Goal: Task Accomplishment & Management: Manage account settings

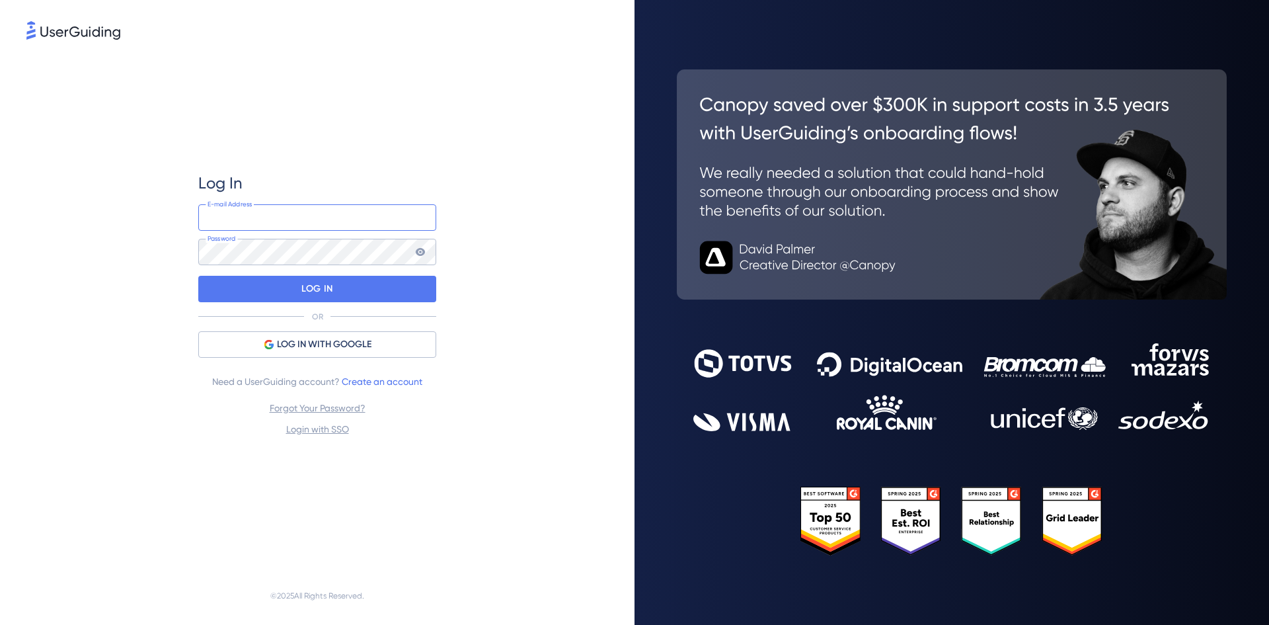
click at [282, 218] on input "email" at bounding box center [317, 217] width 238 height 26
click at [122, 254] on div "Log In E-mail Address Password LOG IN OR LOG IN WITH GOOGLE Need a UserGuiding …" at bounding box center [317, 304] width 582 height 524
click at [217, 223] on input "email" at bounding box center [317, 217] width 238 height 26
click at [153, 241] on div "Log In E-mail Address Password LOG IN OR LOG IN WITH GOOGLE Need a UserGuiding …" at bounding box center [317, 304] width 582 height 524
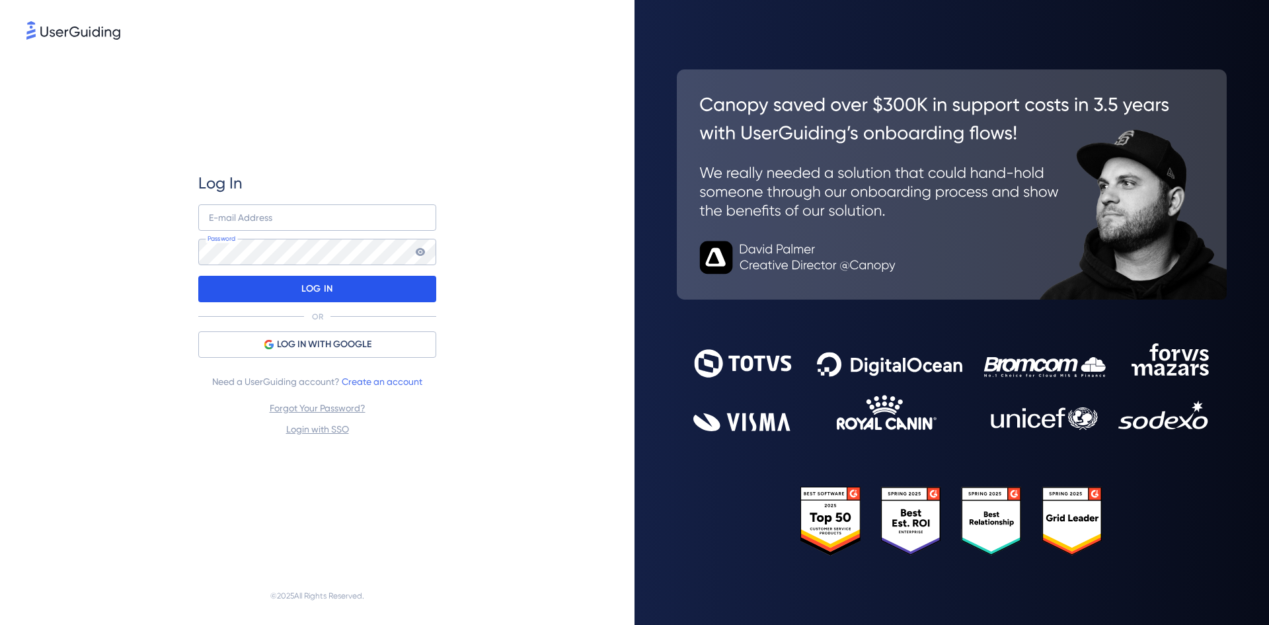
click at [237, 288] on div "LOG IN" at bounding box center [317, 289] width 238 height 26
click at [230, 221] on input "email" at bounding box center [317, 217] width 238 height 26
type input "[EMAIL_ADDRESS][DOMAIN_NAME]"
click at [301, 283] on p "LOG IN" at bounding box center [316, 288] width 31 height 21
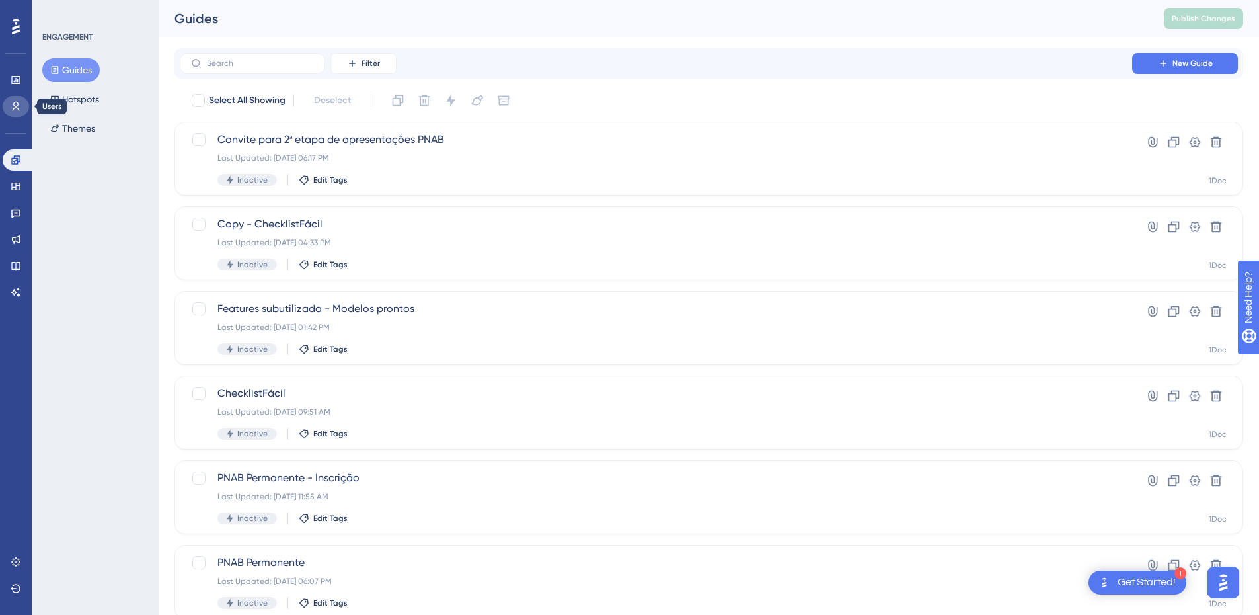
click at [13, 110] on icon at bounding box center [16, 106] width 7 height 9
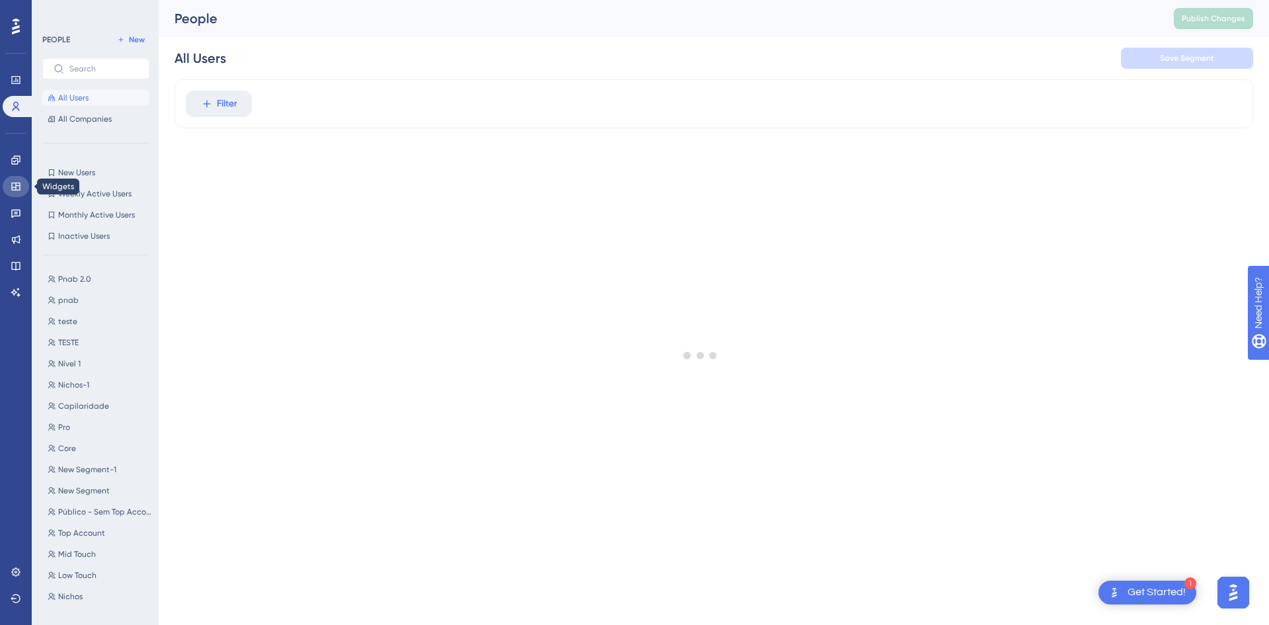
click at [17, 184] on icon at bounding box center [16, 186] width 11 height 11
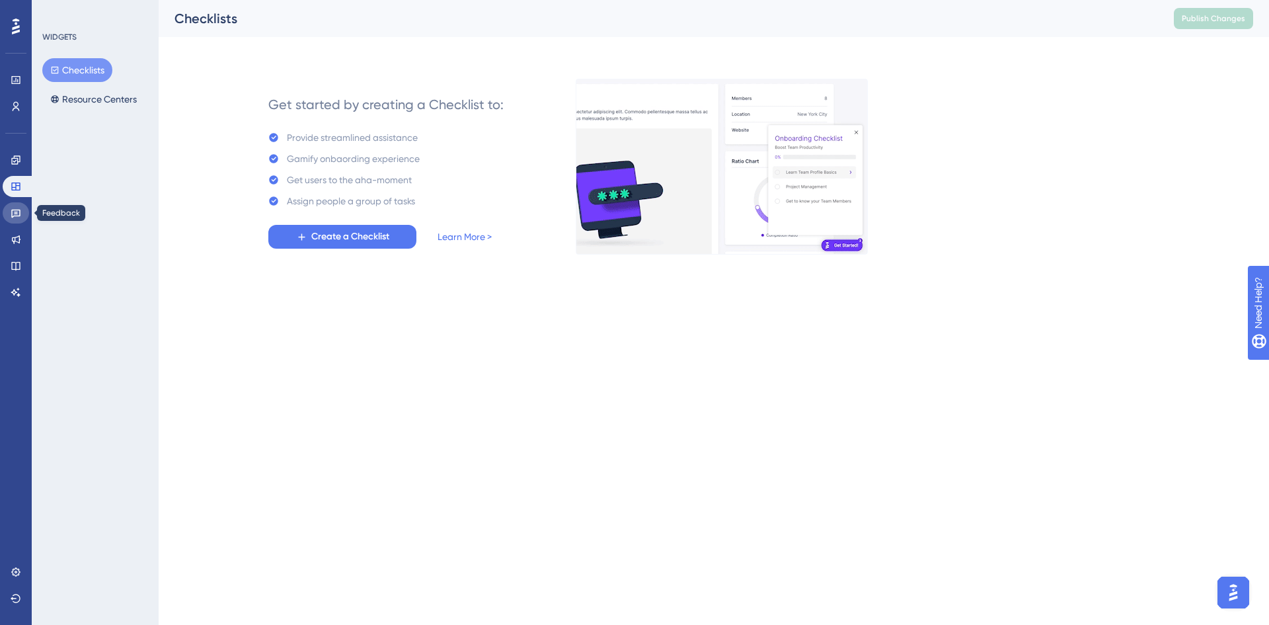
click at [13, 208] on icon at bounding box center [16, 213] width 11 height 11
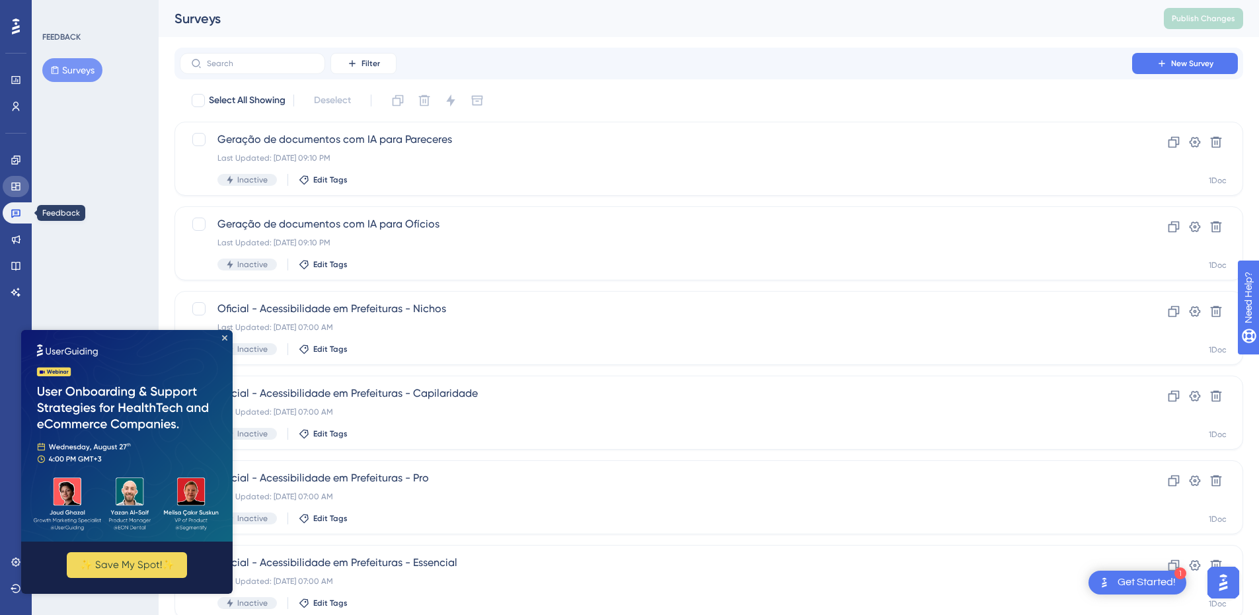
click at [6, 188] on link at bounding box center [16, 186] width 26 height 21
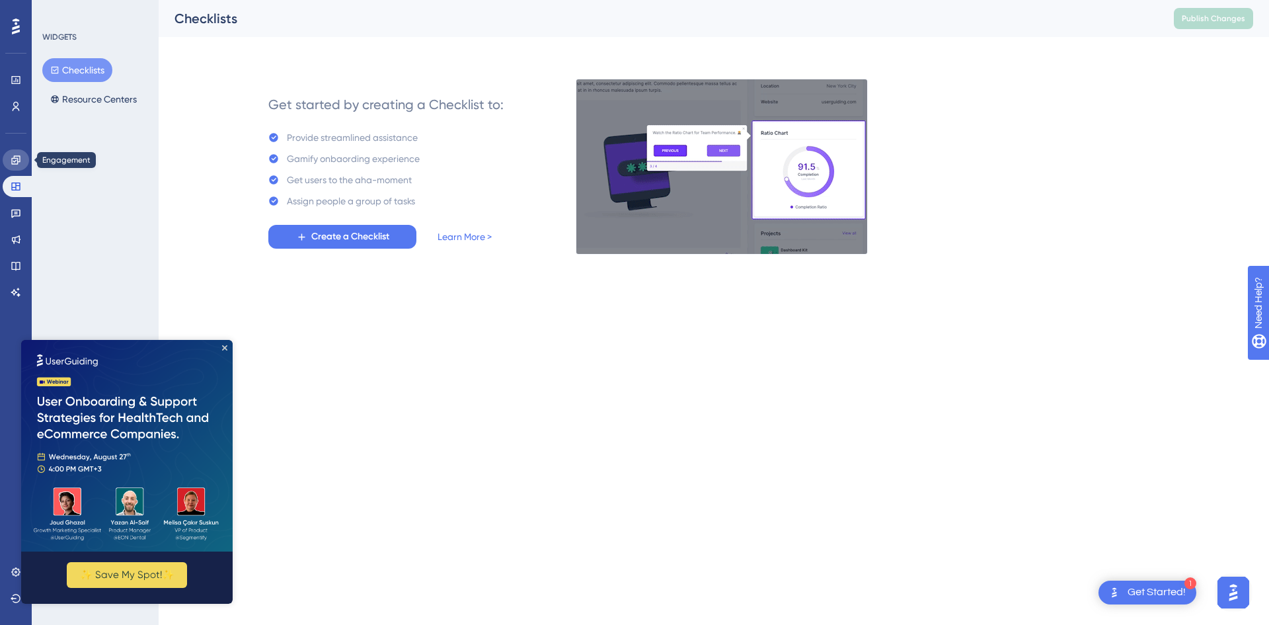
click at [11, 159] on icon at bounding box center [16, 160] width 11 height 11
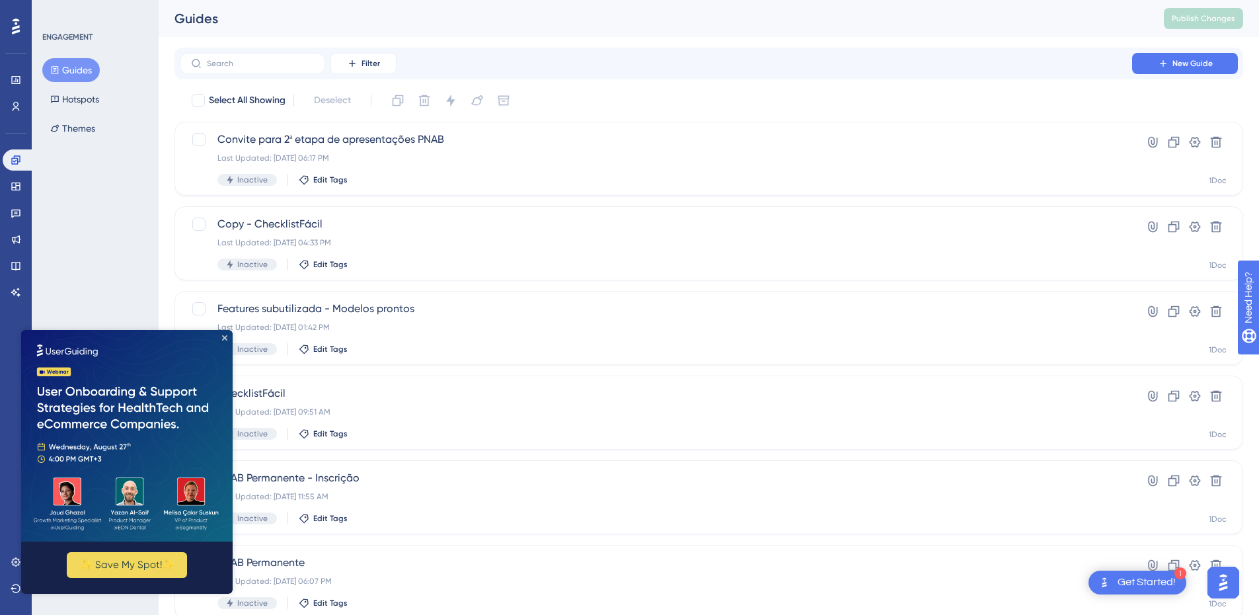
click at [223, 334] on img at bounding box center [127, 436] width 212 height 212
click at [17, 81] on icon at bounding box center [16, 80] width 11 height 11
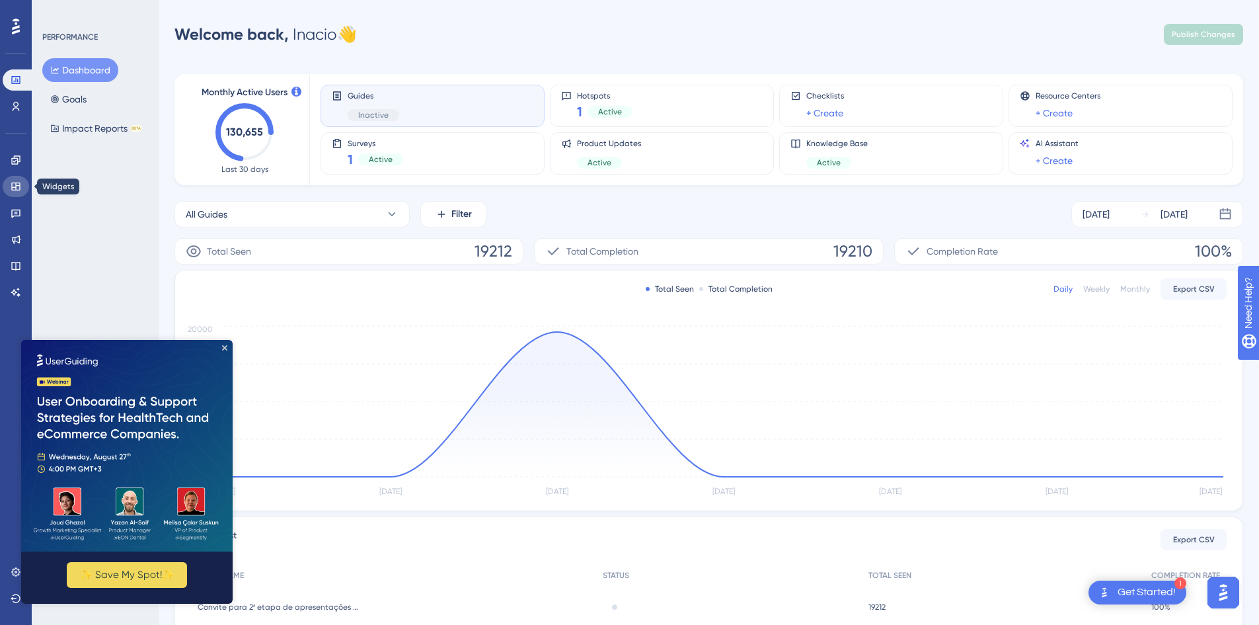
click at [19, 191] on icon at bounding box center [16, 186] width 11 height 11
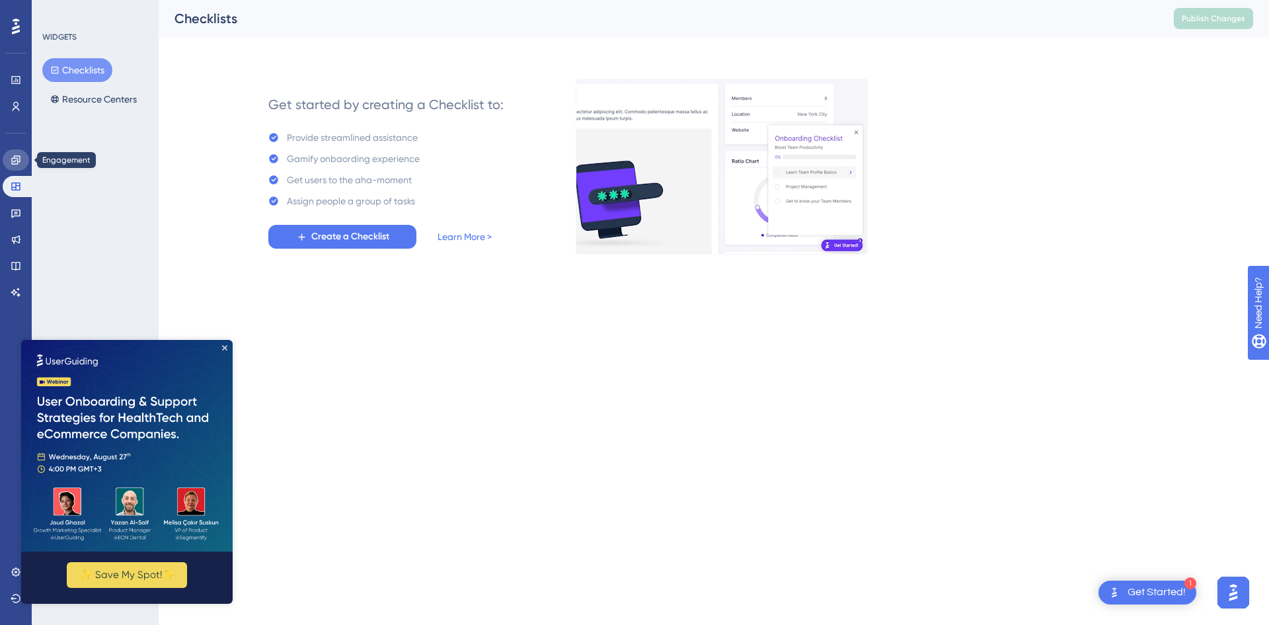
click at [17, 160] on icon at bounding box center [15, 159] width 9 height 9
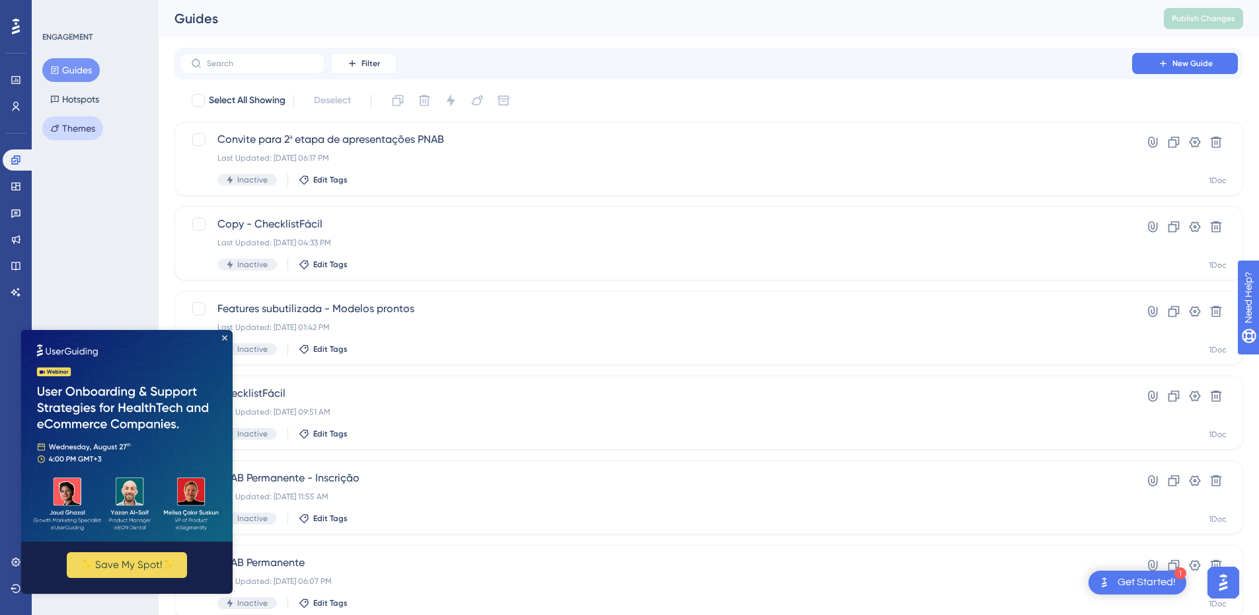
click at [86, 129] on button "Themes" at bounding box center [72, 128] width 61 height 24
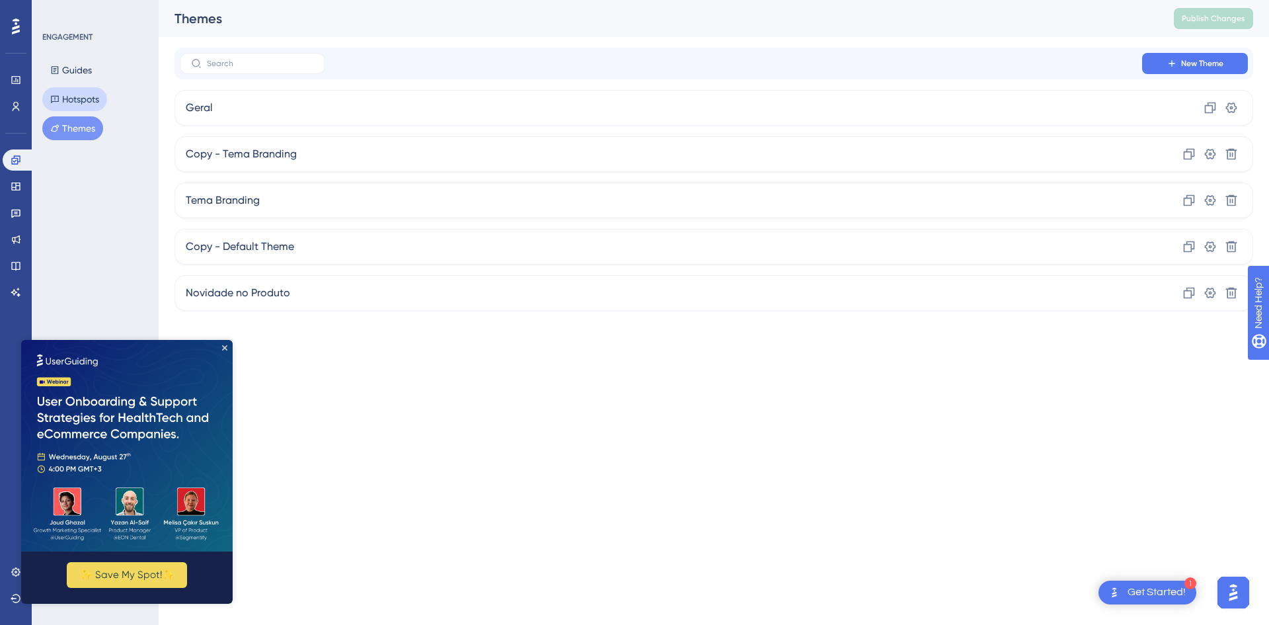
click at [81, 103] on button "Hotspots" at bounding box center [74, 99] width 65 height 24
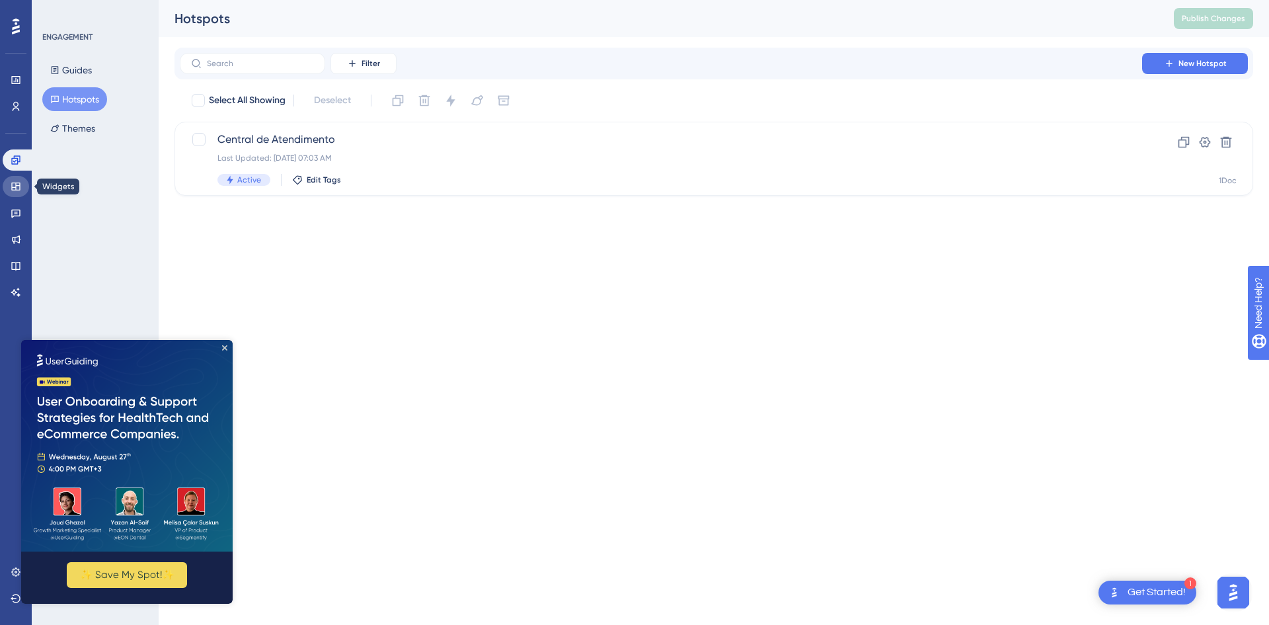
click at [21, 193] on link at bounding box center [16, 186] width 26 height 21
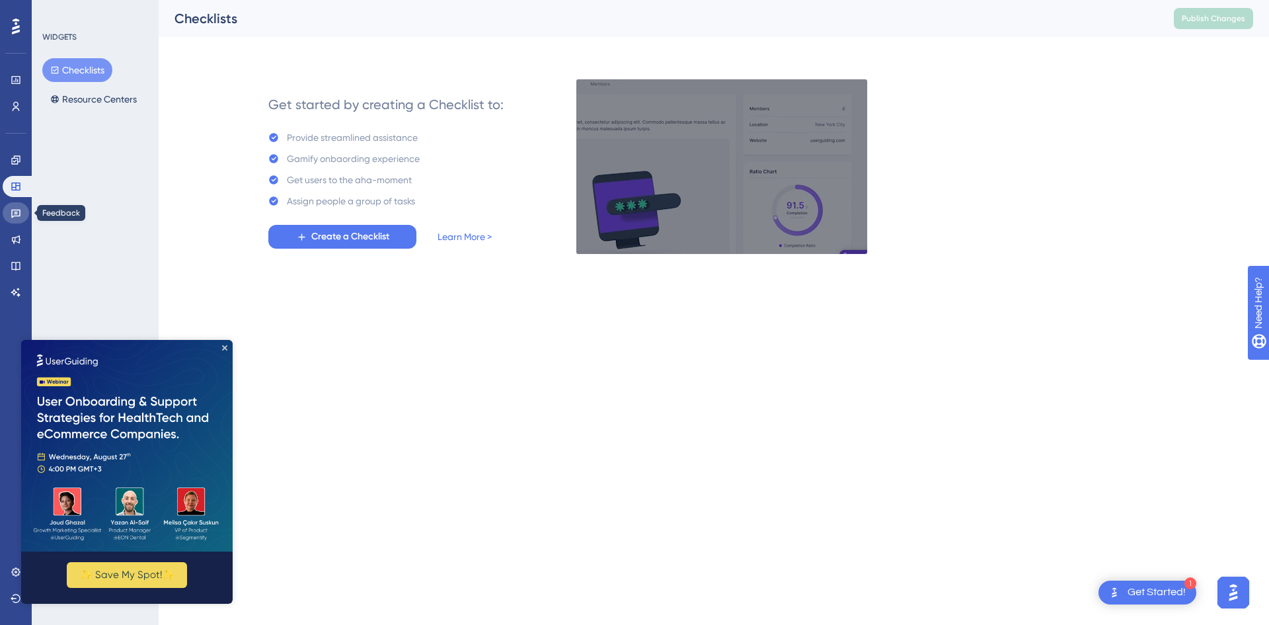
click at [18, 211] on icon at bounding box center [16, 213] width 11 height 11
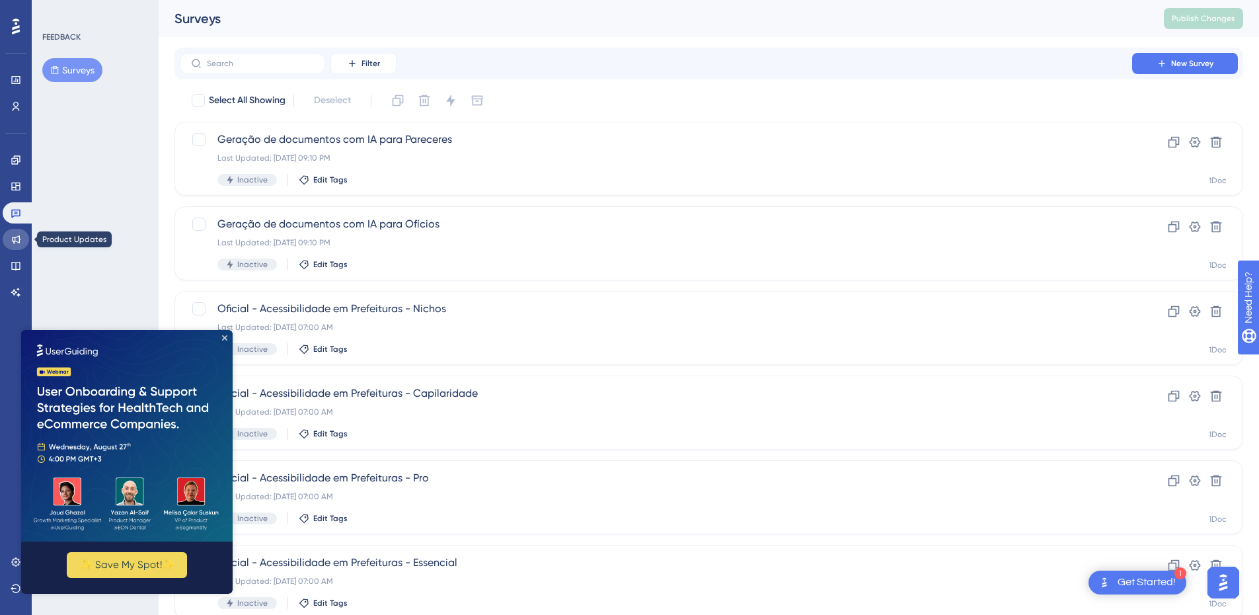
click at [17, 237] on icon at bounding box center [16, 239] width 9 height 9
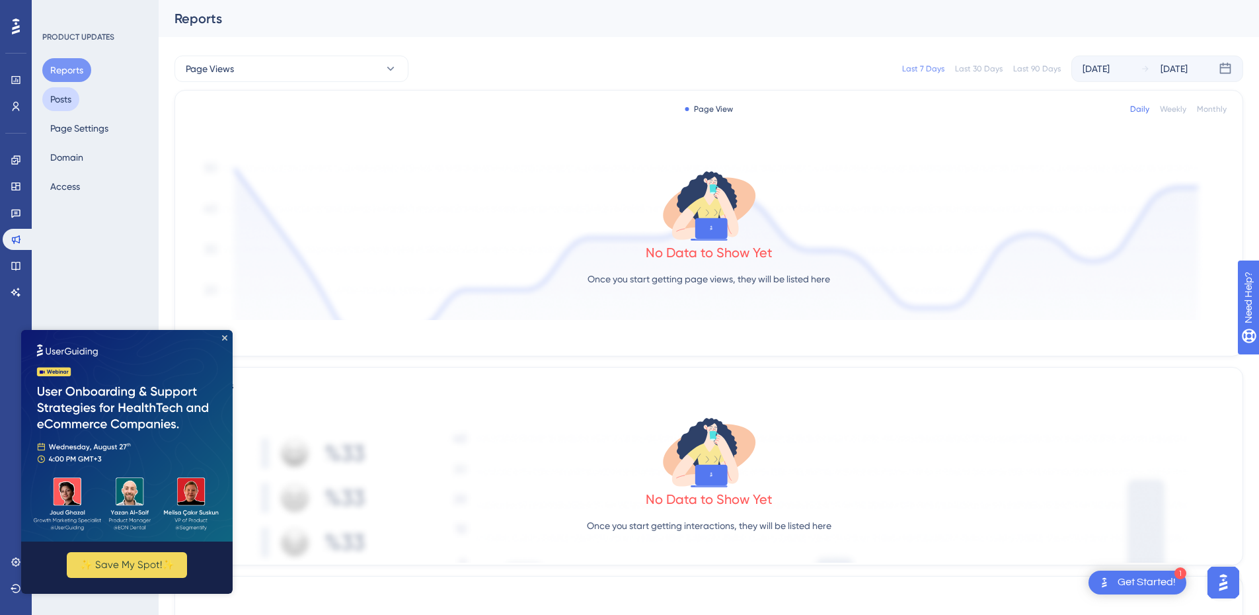
click at [56, 102] on button "Posts" at bounding box center [60, 99] width 37 height 24
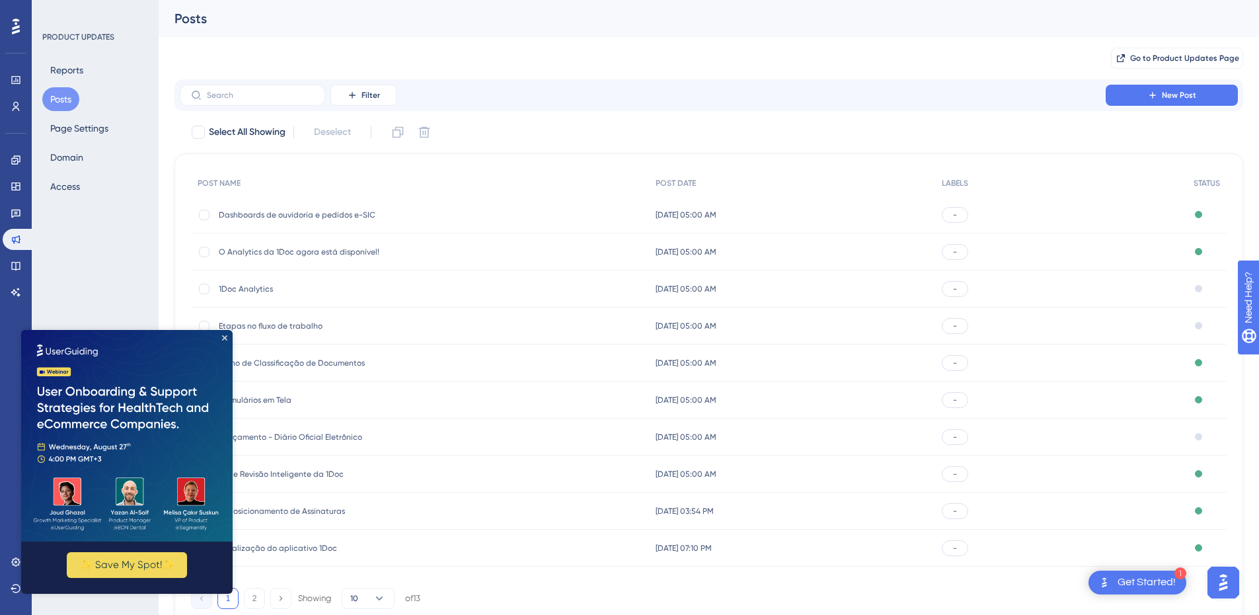
click at [221, 340] on img at bounding box center [127, 436] width 212 height 212
click at [225, 336] on icon "Close Preview" at bounding box center [224, 337] width 5 height 5
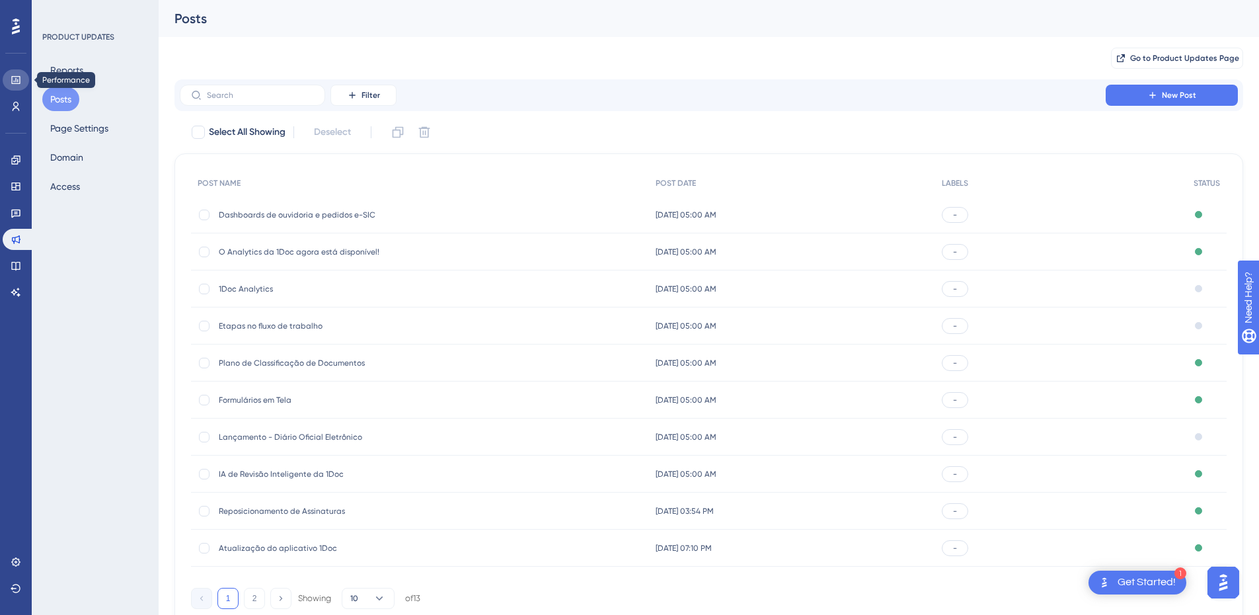
click at [12, 75] on icon at bounding box center [16, 80] width 11 height 11
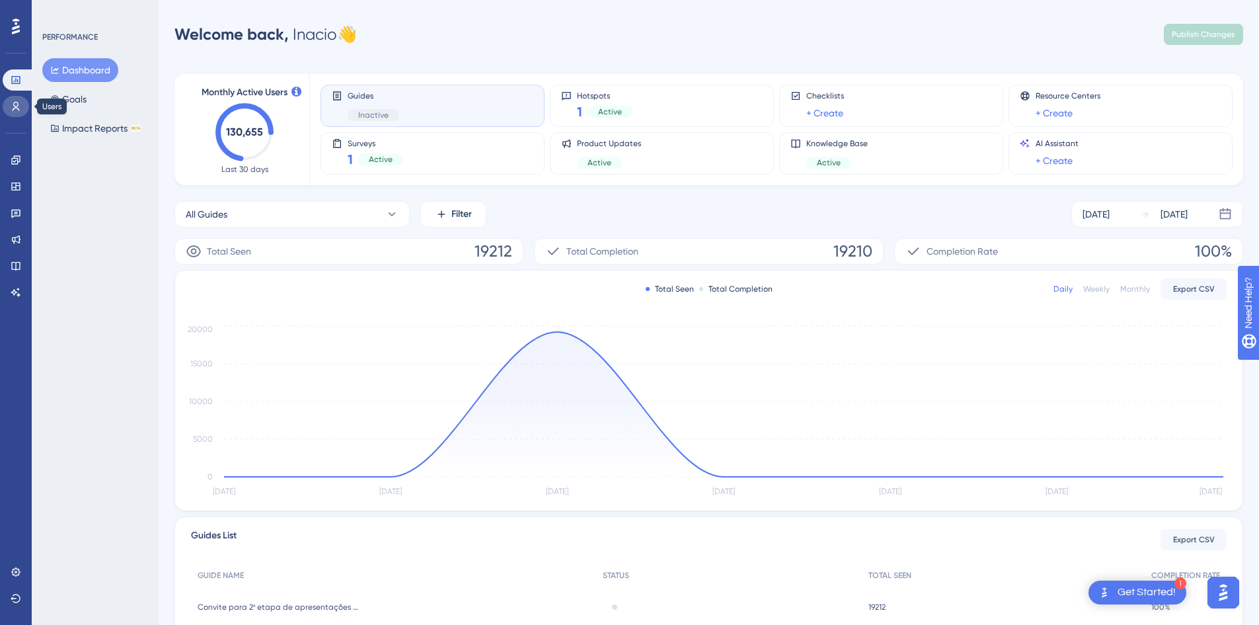
click at [17, 105] on icon at bounding box center [16, 106] width 11 height 11
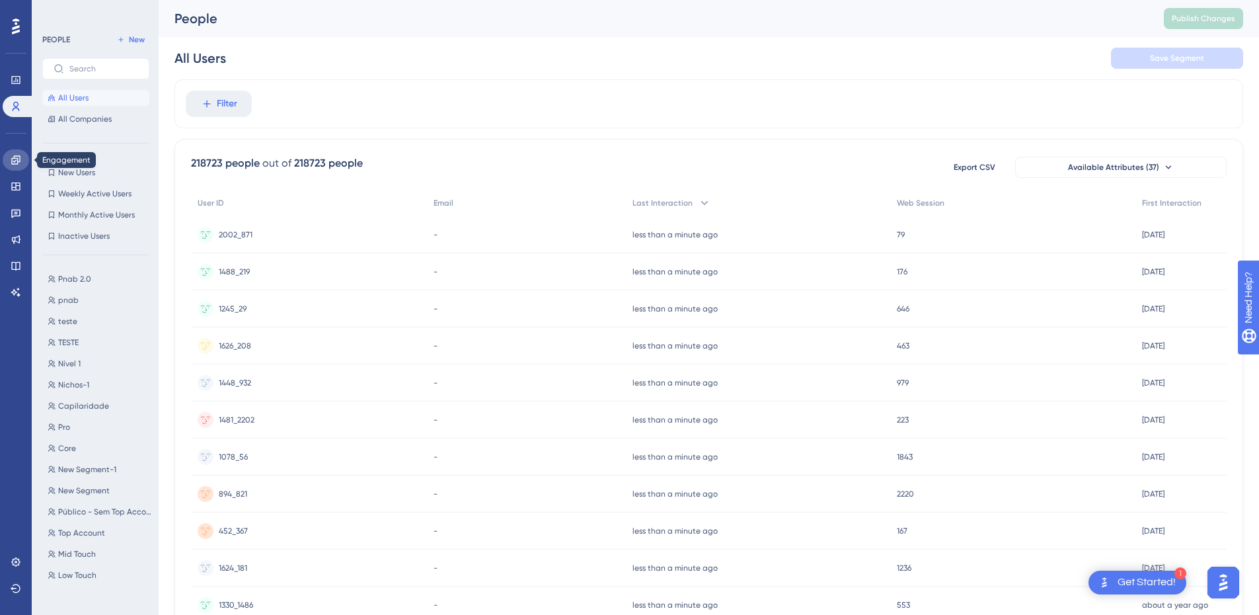
click at [19, 163] on icon at bounding box center [16, 160] width 11 height 11
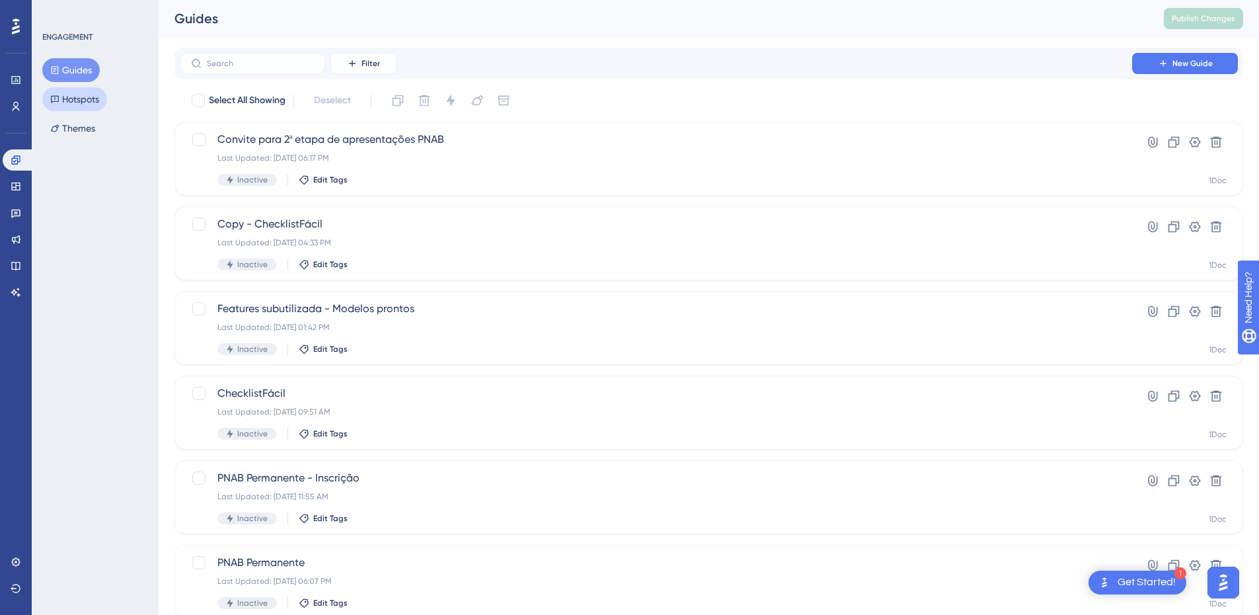
click at [83, 100] on button "Hotspots" at bounding box center [74, 99] width 65 height 24
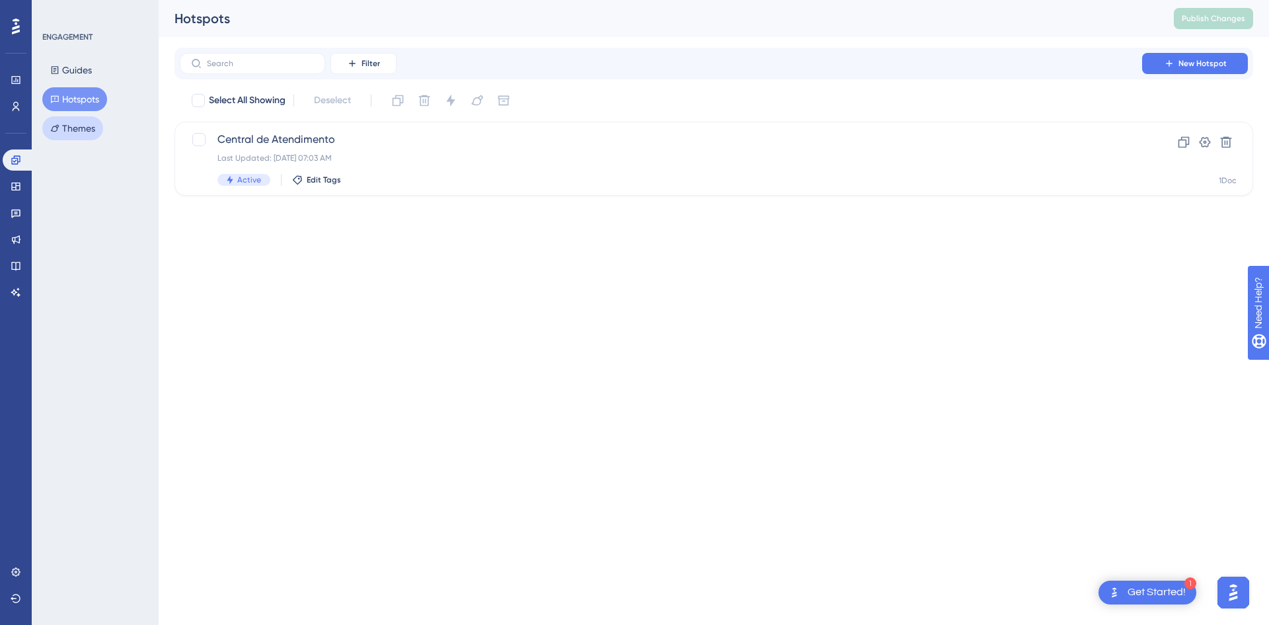
click at [77, 121] on button "Themes" at bounding box center [72, 128] width 61 height 24
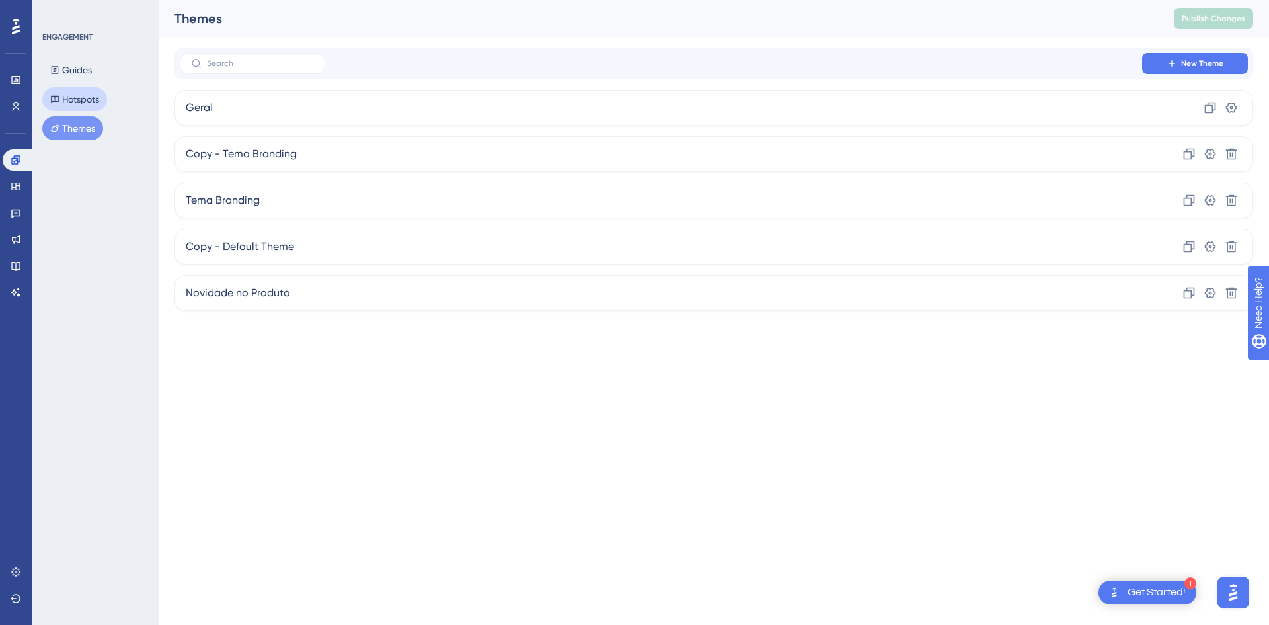
click at [71, 91] on button "Hotspots" at bounding box center [74, 99] width 65 height 24
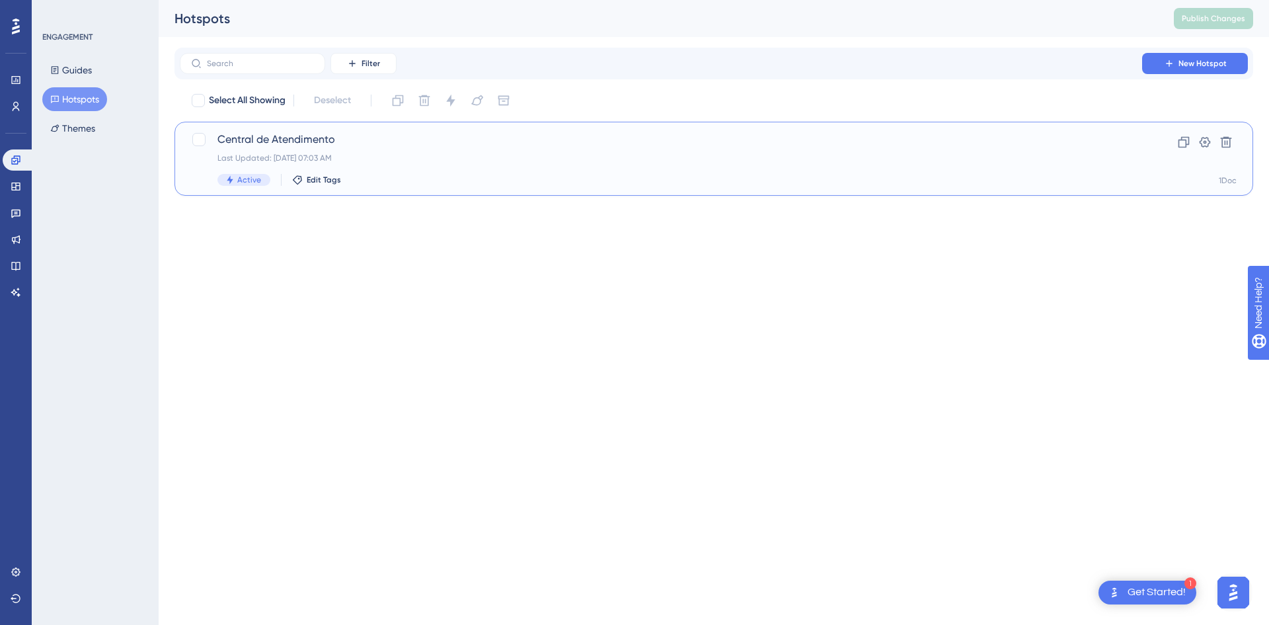
click at [467, 144] on span "Central de Atendimento" at bounding box center [660, 140] width 887 height 16
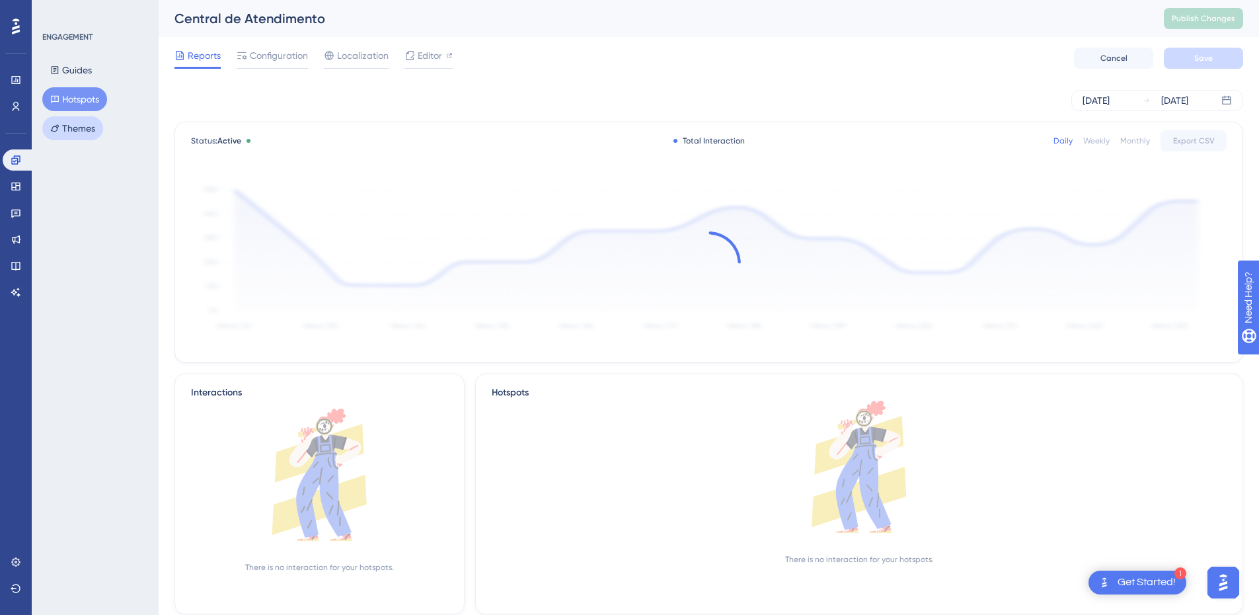
click at [73, 130] on button "Themes" at bounding box center [72, 128] width 61 height 24
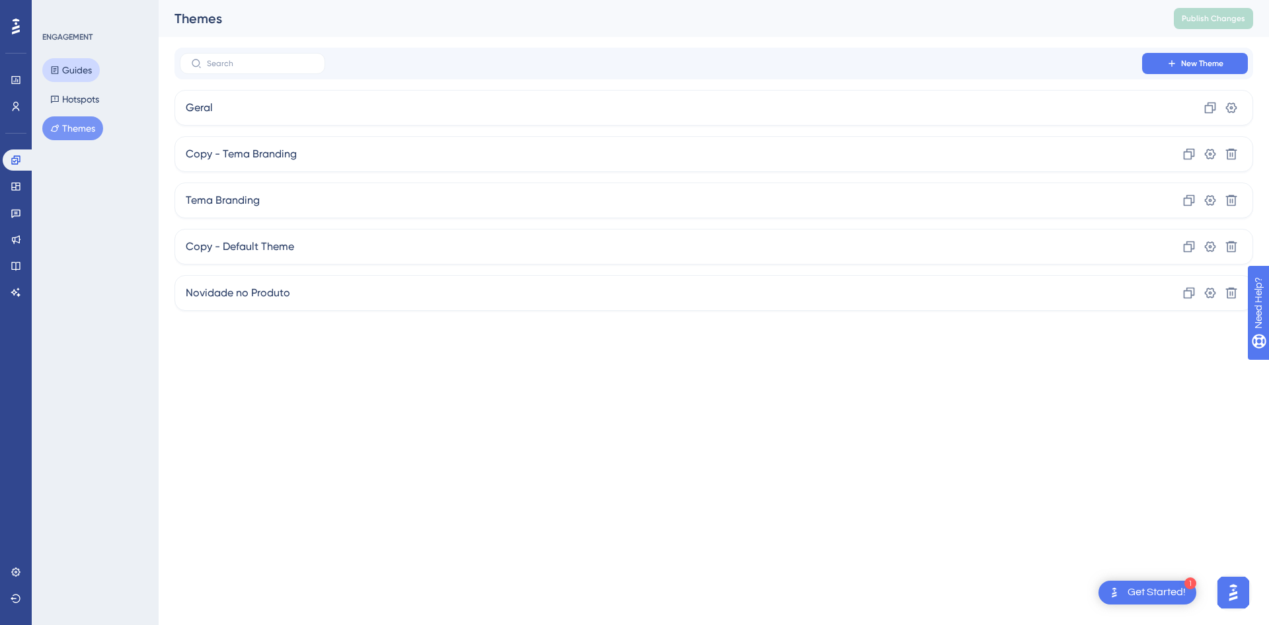
click at [77, 65] on button "Guides" at bounding box center [71, 70] width 58 height 24
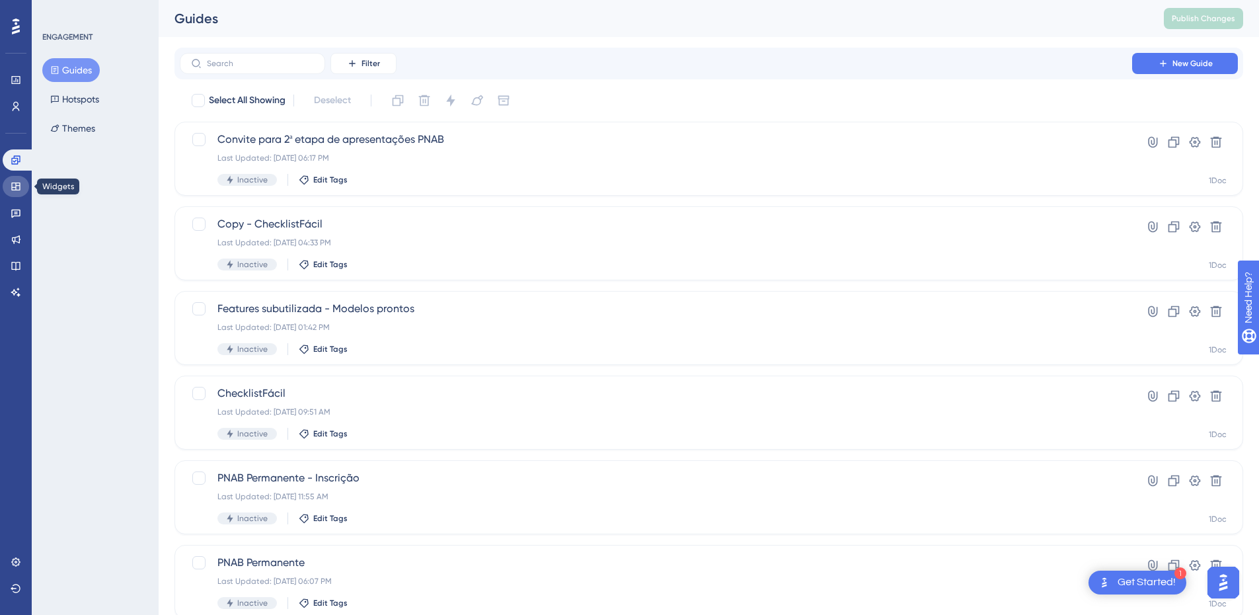
click at [12, 190] on icon at bounding box center [15, 186] width 9 height 8
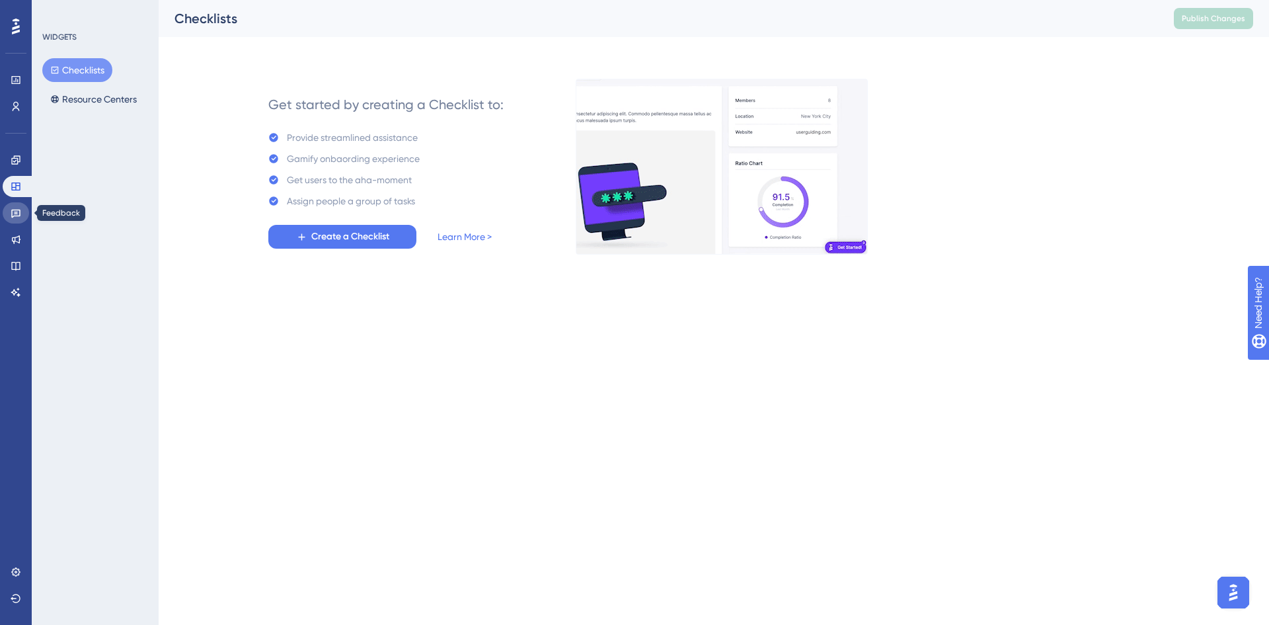
click at [15, 211] on icon at bounding box center [16, 213] width 11 height 11
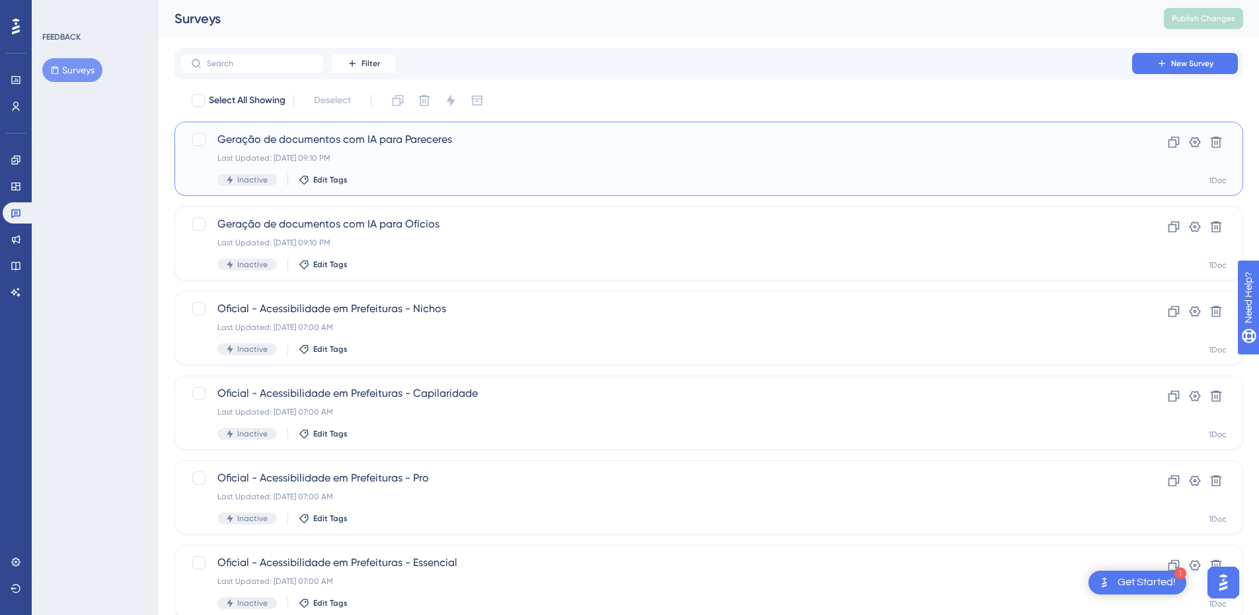
click at [446, 149] on div "Geração de documentos com IA para Pareceres Last Updated: [DATE] 09:10 PM Inact…" at bounding box center [655, 159] width 877 height 54
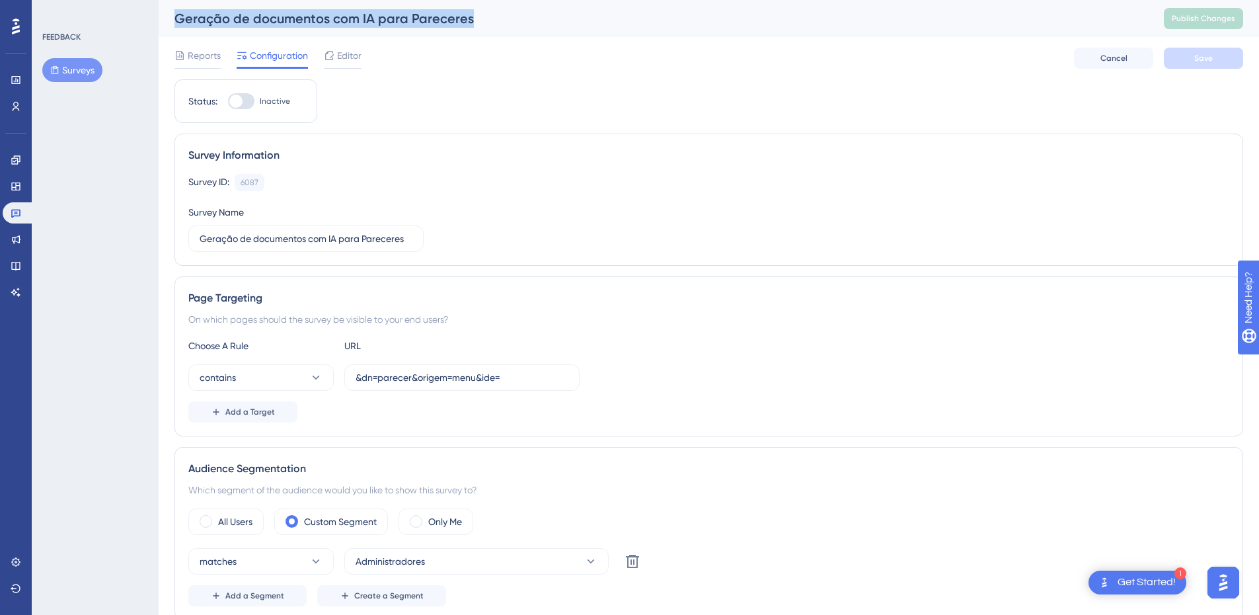
drag, startPoint x: 200, startPoint y: 14, endPoint x: 494, endPoint y: 17, distance: 294.2
click at [494, 17] on div "Geração de documentos com IA para Pareceres" at bounding box center [653, 18] width 957 height 19
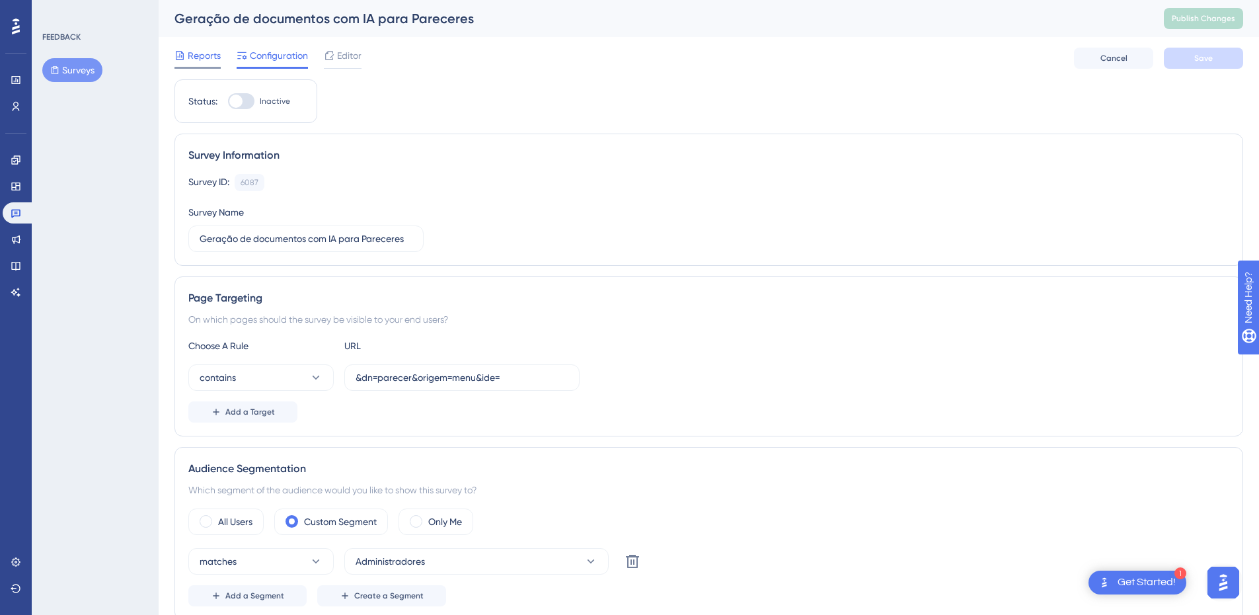
click at [198, 52] on span "Reports" at bounding box center [204, 56] width 33 height 16
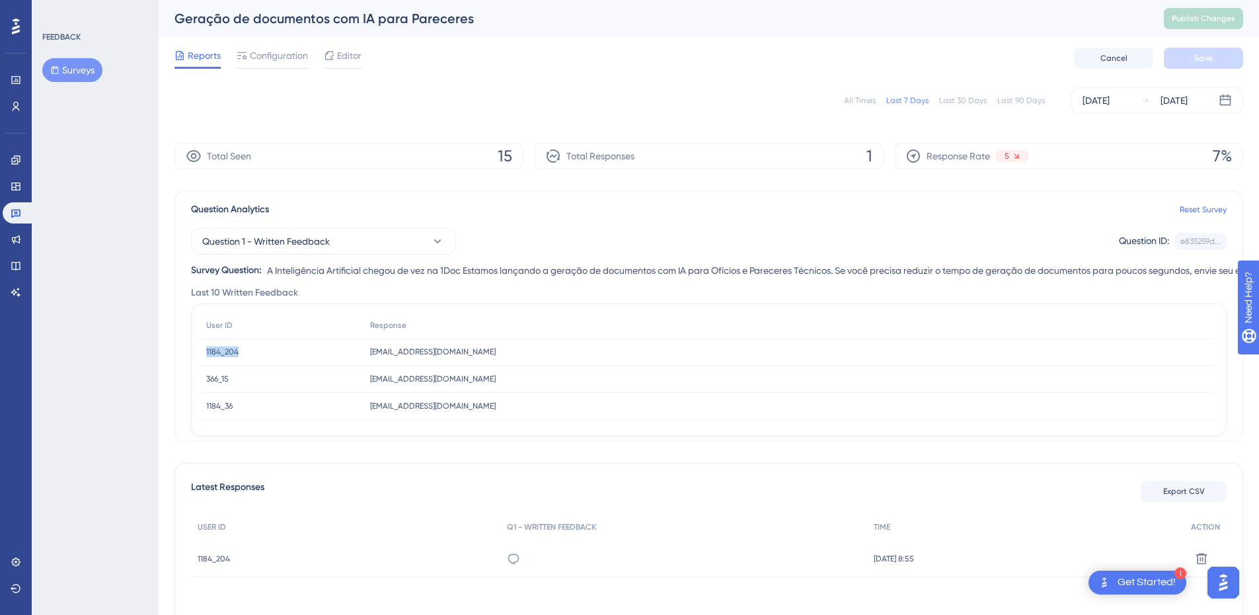
drag, startPoint x: 230, startPoint y: 352, endPoint x: 243, endPoint y: 365, distance: 18.2
click at [262, 352] on div "1184_204 1184_204" at bounding box center [282, 351] width 164 height 27
drag, startPoint x: 247, startPoint y: 376, endPoint x: 237, endPoint y: 384, distance: 12.2
click at [246, 377] on div "366_15 366_15" at bounding box center [282, 379] width 164 height 27
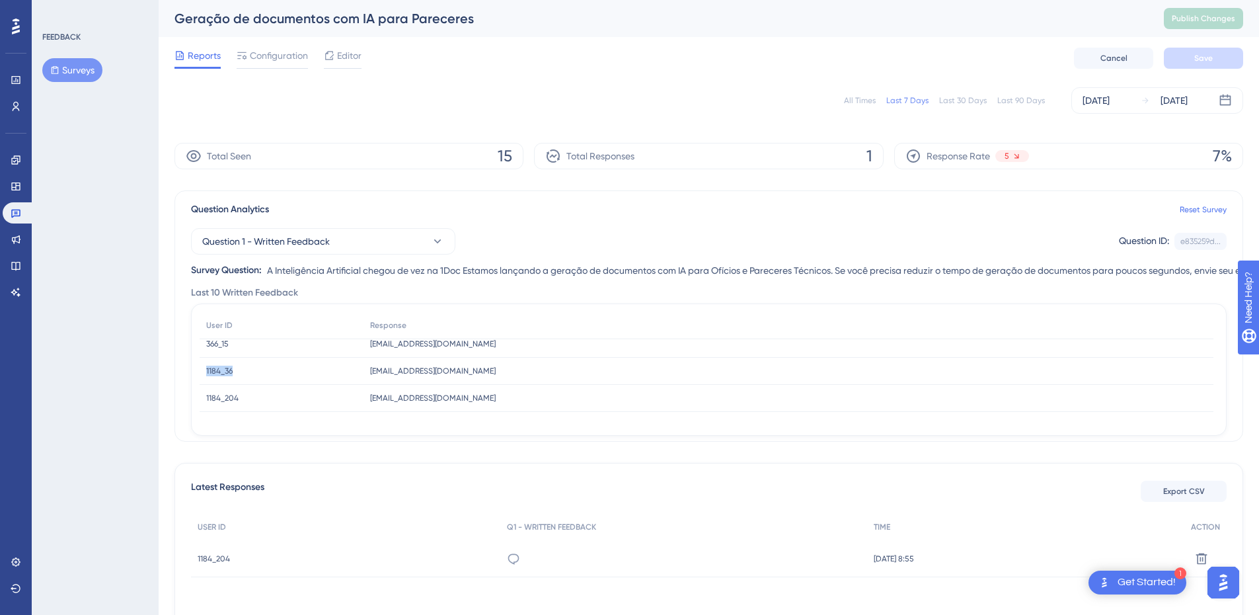
drag, startPoint x: 239, startPoint y: 371, endPoint x: 259, endPoint y: 373, distance: 19.9
click at [260, 373] on div "1184_36 1184_36" at bounding box center [282, 371] width 164 height 27
click at [290, 395] on div "1184_204 1184_204" at bounding box center [282, 398] width 164 height 27
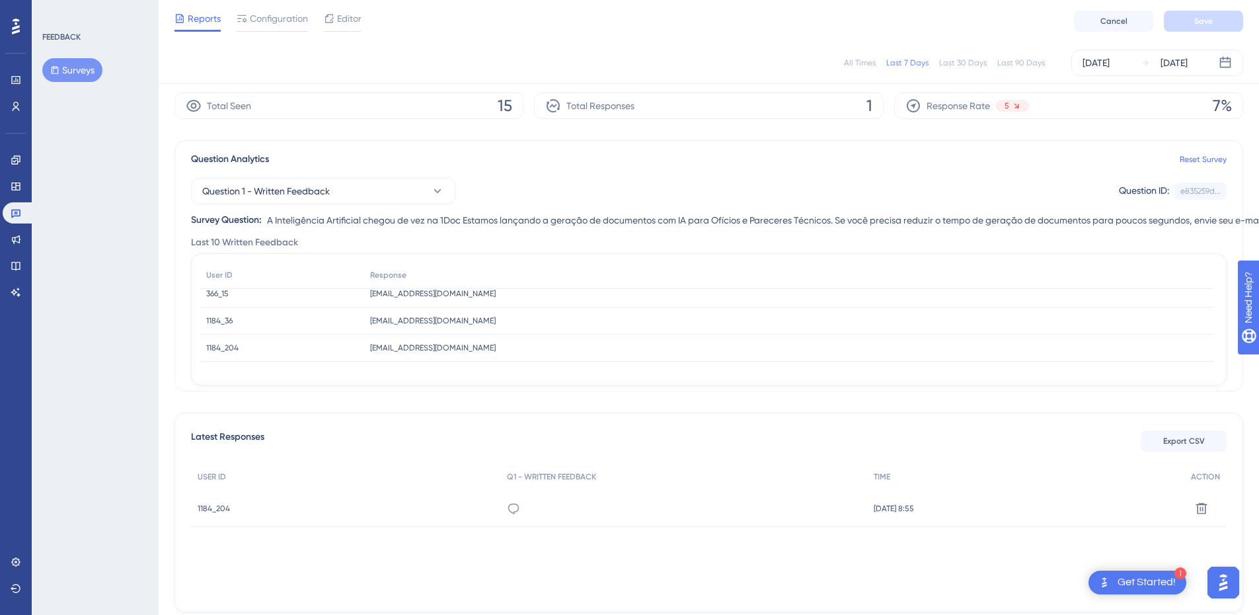
click at [502, 352] on div "[EMAIL_ADDRESS][DOMAIN_NAME] [DOMAIN_NAME][EMAIL_ADDRESS][DOMAIN_NAME]" at bounding box center [789, 348] width 850 height 27
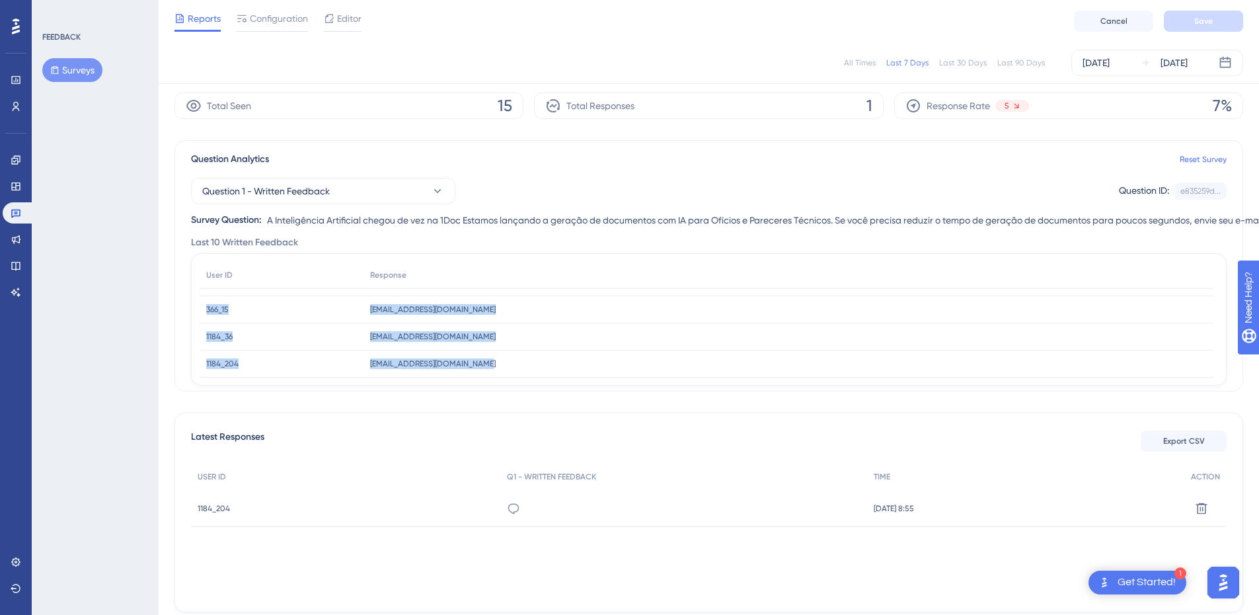
drag, startPoint x: 522, startPoint y: 350, endPoint x: 203, endPoint y: 305, distance: 321.9
click at [203, 305] on div "User ID Response 1184_204 1184_204 [EMAIL_ADDRESS][DOMAIN_NAME] [DOMAIN_NAME][E…" at bounding box center [707, 310] width 1014 height 135
copy div "366_15 366_15 [EMAIL_ADDRESS][DOMAIN_NAME] [EMAIL_ADDRESS][DOMAIN_NAME] 1184_36…"
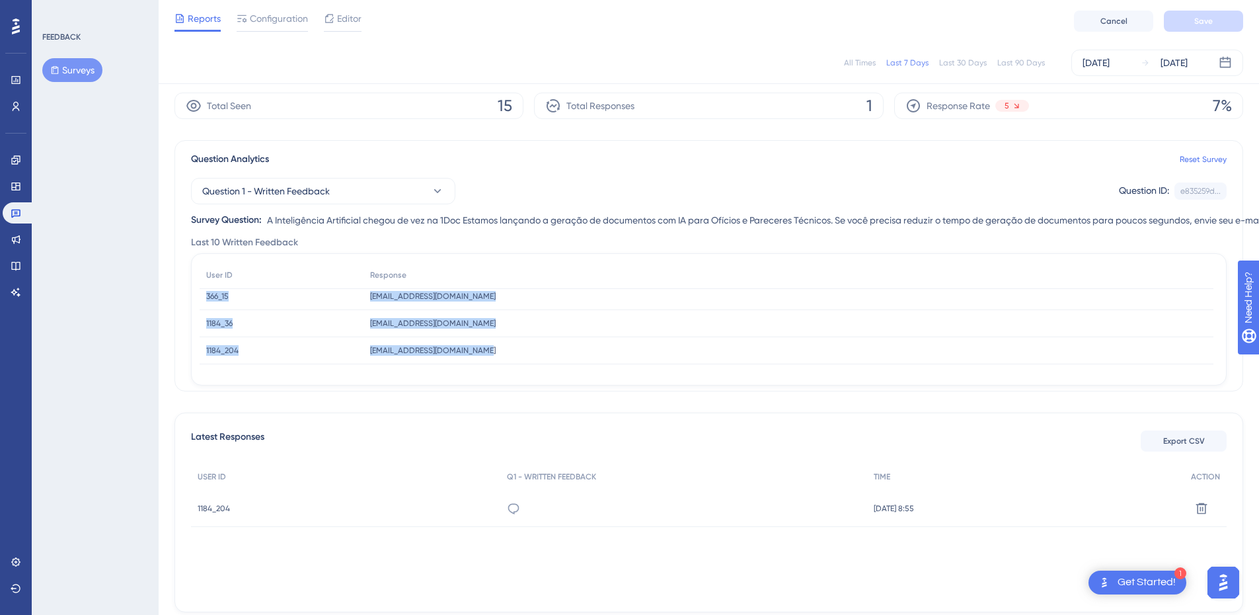
scroll to position [35, 0]
click at [314, 325] on div "1184_36 1184_36" at bounding box center [282, 320] width 164 height 27
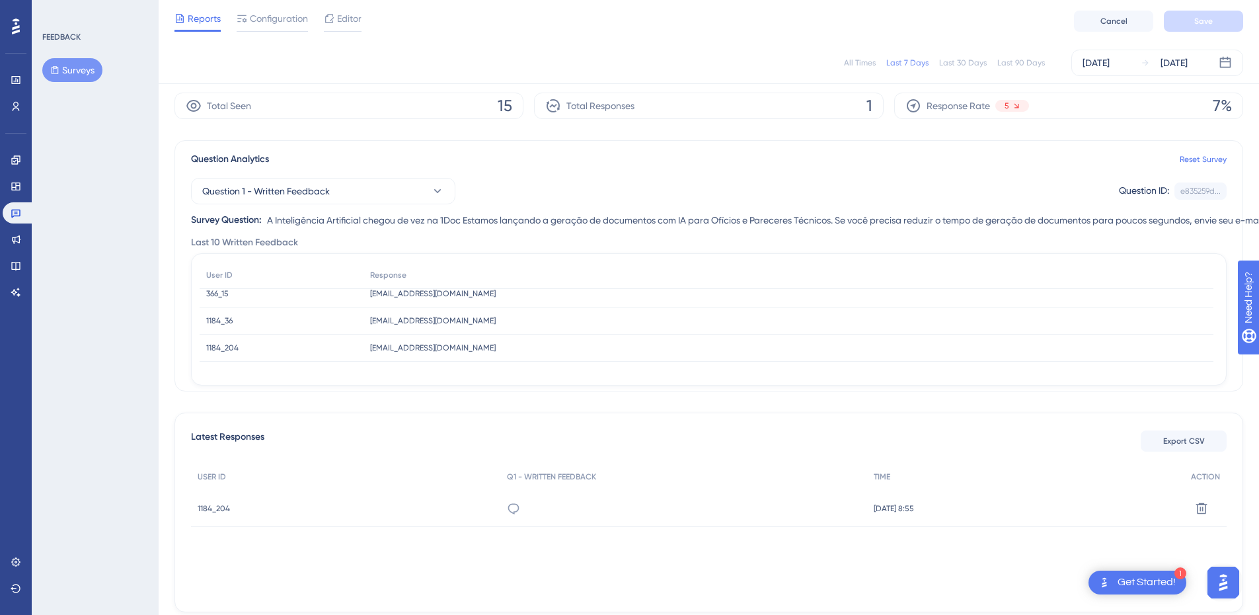
click at [210, 323] on span "1184_36" at bounding box center [219, 320] width 26 height 11
click at [219, 321] on span "1184_36" at bounding box center [219, 320] width 26 height 11
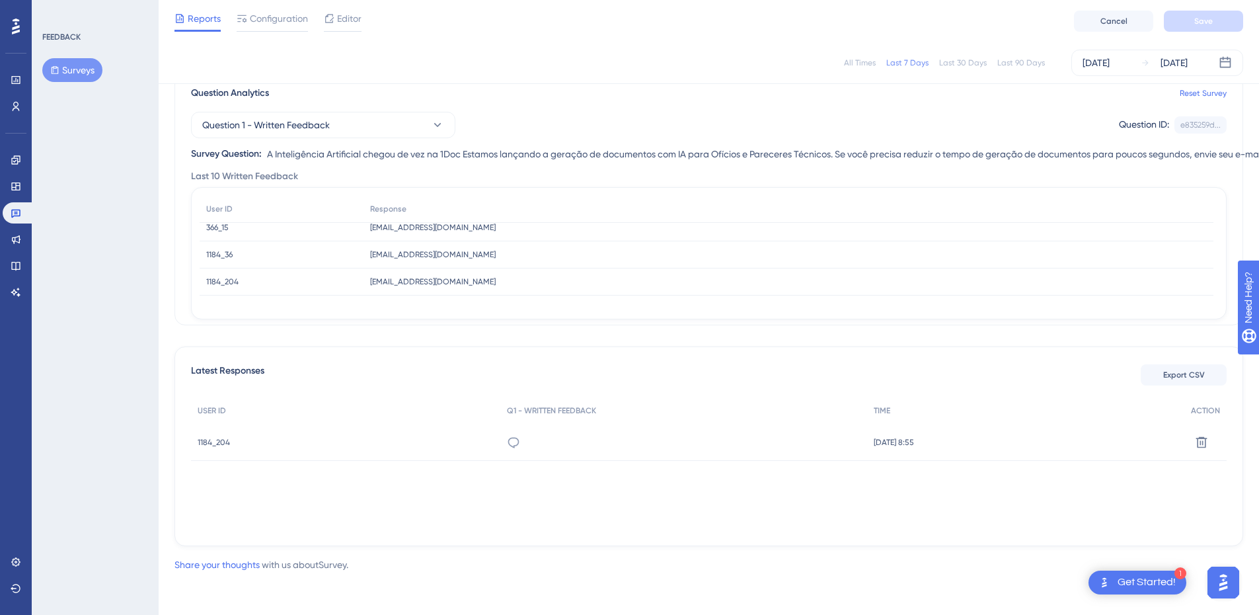
click at [213, 280] on span "1184_204" at bounding box center [222, 281] width 32 height 11
drag, startPoint x: 452, startPoint y: 243, endPoint x: 219, endPoint y: 241, distance: 232.7
click at [0, 0] on div "1184_204 1184_204 [EMAIL_ADDRESS][DOMAIN_NAME] [DOMAIN_NAME][EMAIL_ADDRESS][DOM…" at bounding box center [0, 0] width 0 height 0
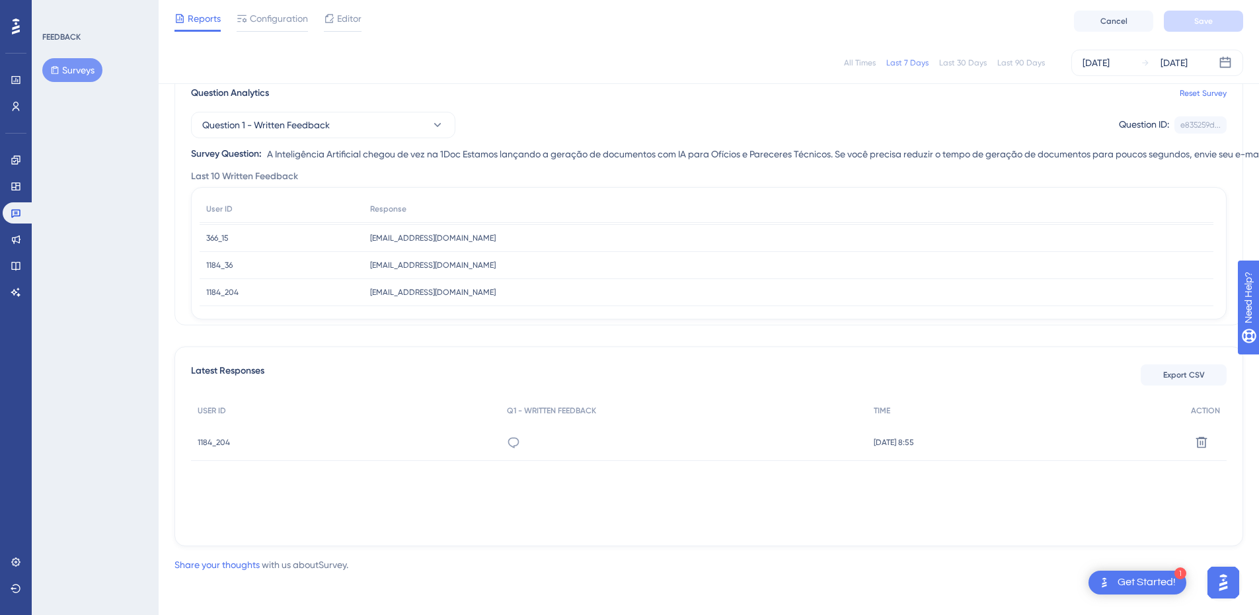
scroll to position [35, 0]
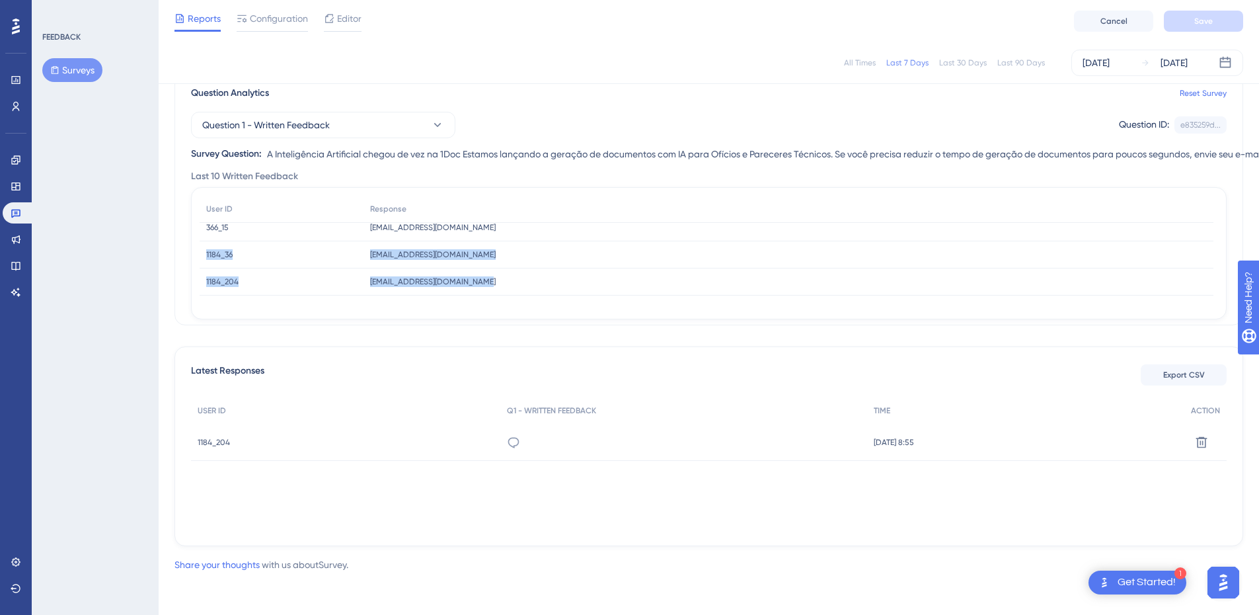
drag, startPoint x: 469, startPoint y: 281, endPoint x: 205, endPoint y: 251, distance: 265.4
click at [205, 251] on div "User ID Response 1184_204 1184_204 [EMAIL_ADDRESS][DOMAIN_NAME] [DOMAIN_NAME][E…" at bounding box center [707, 228] width 1014 height 135
click at [292, 18] on span "Configuration" at bounding box center [279, 19] width 58 height 16
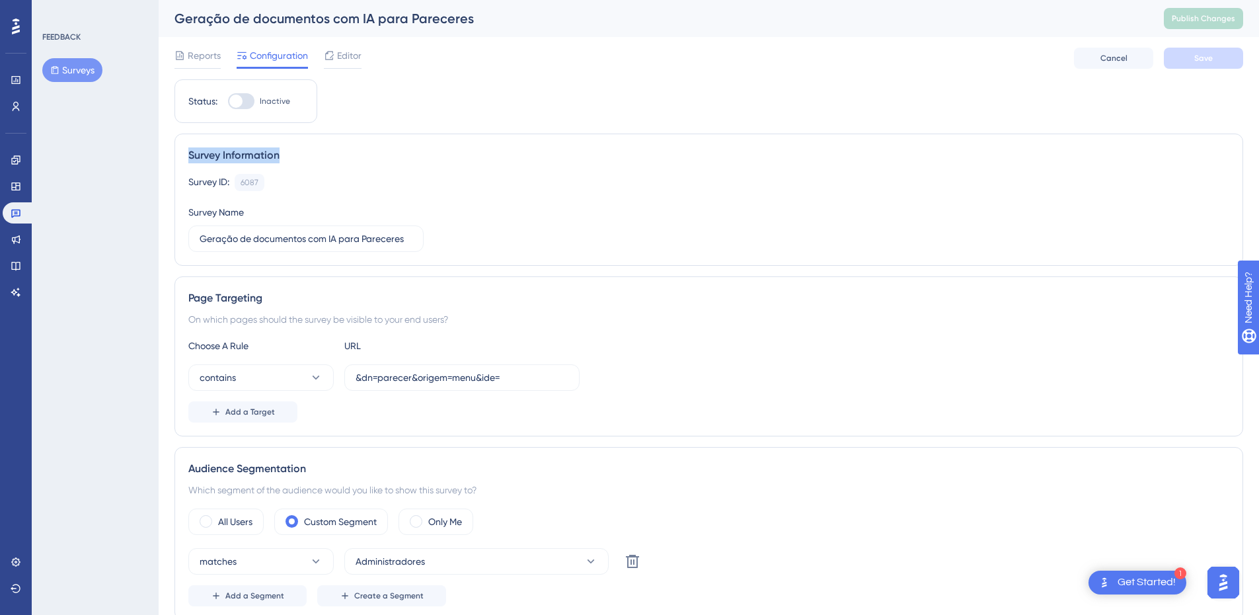
drag, startPoint x: 190, startPoint y: 157, endPoint x: 338, endPoint y: 156, distance: 148.1
click at [338, 156] on div "Survey Information" at bounding box center [708, 155] width 1041 height 16
drag, startPoint x: 281, startPoint y: 179, endPoint x: 299, endPoint y: 178, distance: 17.9
click at [299, 178] on div "Survey ID: 6087 Copy" at bounding box center [708, 182] width 1041 height 17
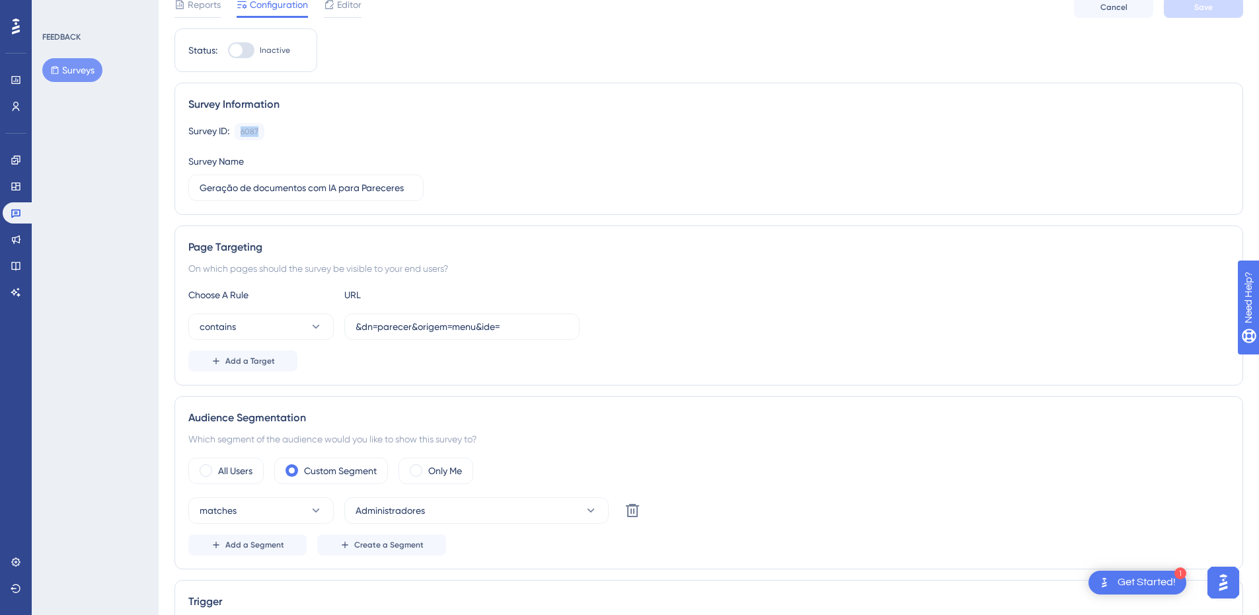
scroll to position [66, 0]
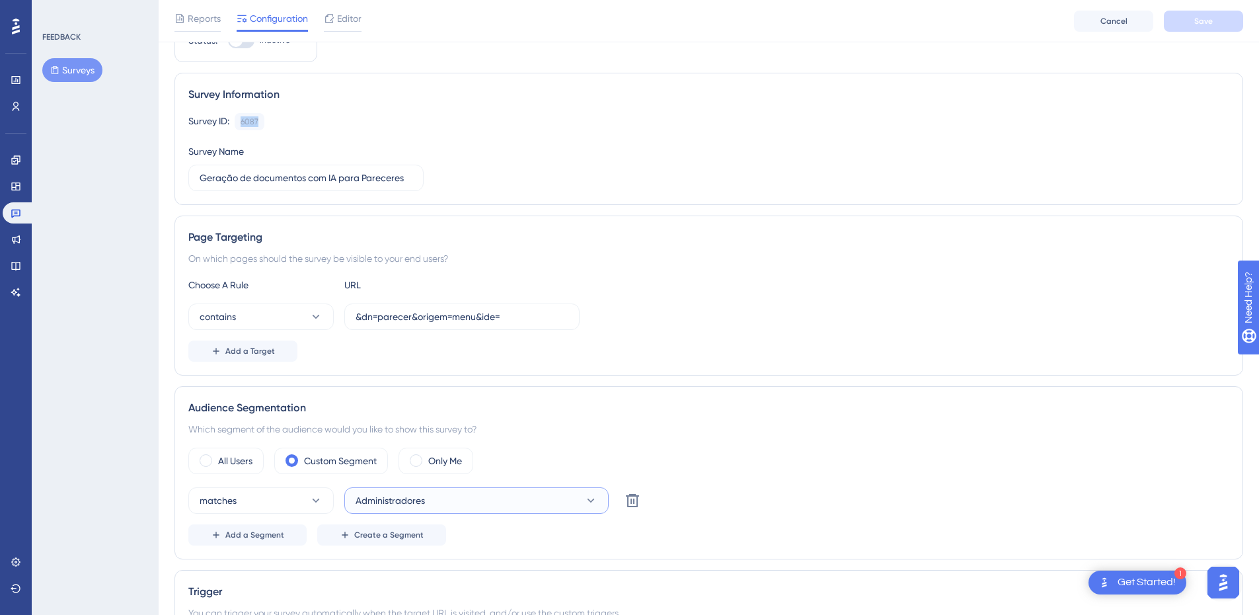
drag, startPoint x: 375, startPoint y: 496, endPoint x: 463, endPoint y: 504, distance: 88.3
click at [463, 504] on button "Administradores" at bounding box center [476, 500] width 264 height 26
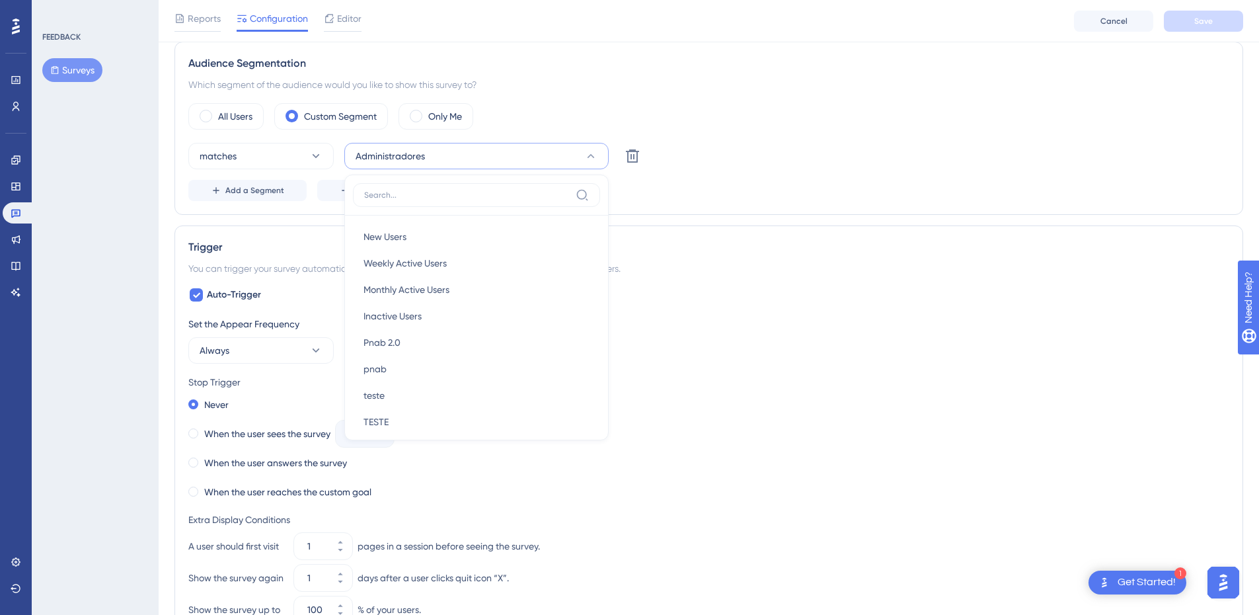
click at [762, 409] on div "Never" at bounding box center [708, 404] width 1041 height 19
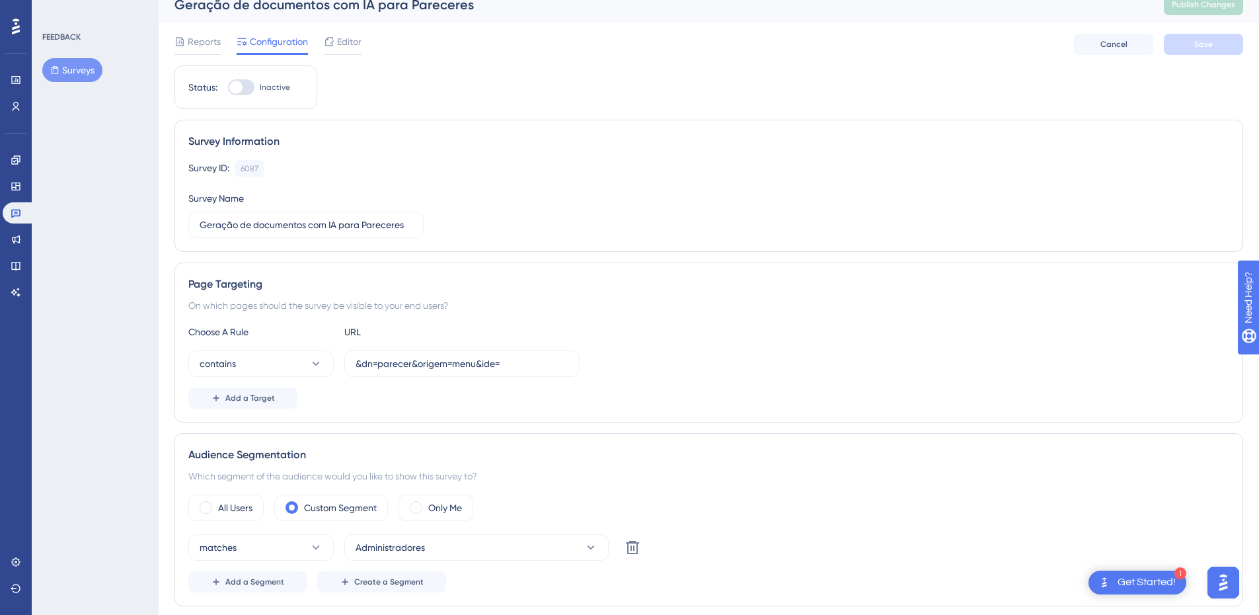
scroll to position [0, 0]
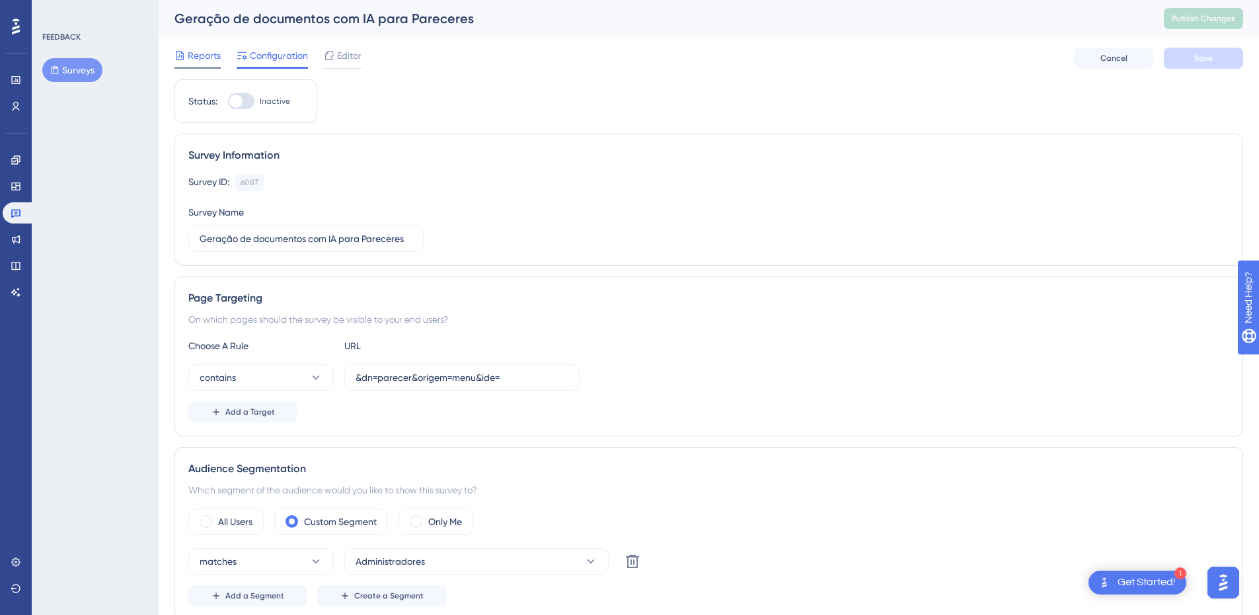
click at [206, 58] on span "Reports" at bounding box center [204, 56] width 33 height 16
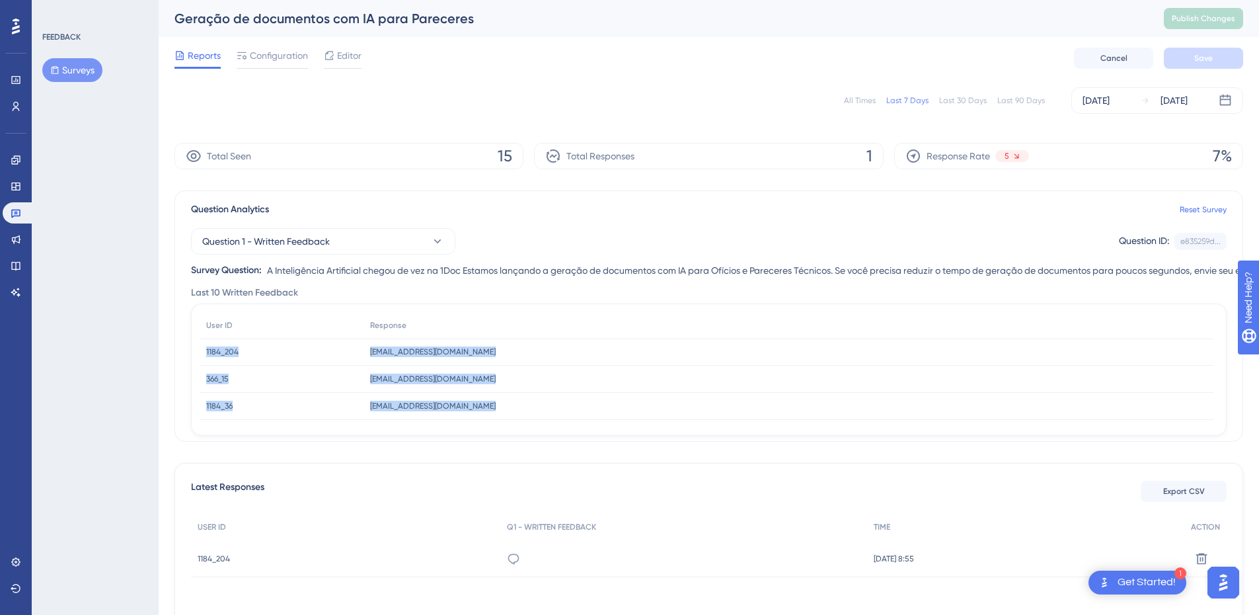
scroll to position [35, 0]
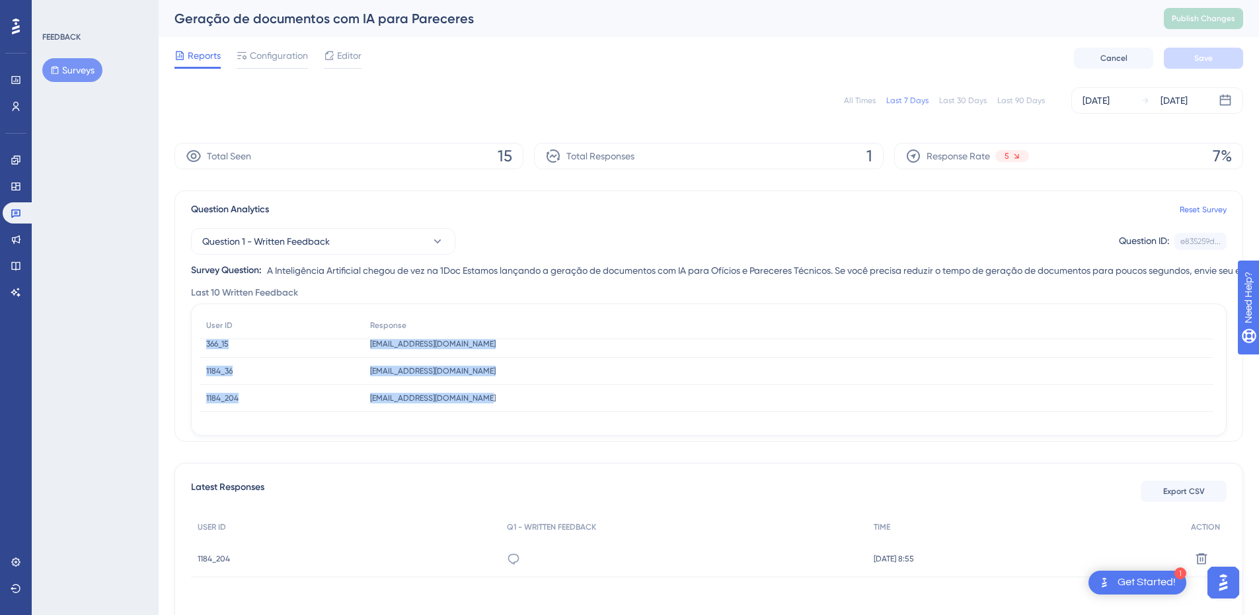
drag, startPoint x: 205, startPoint y: 347, endPoint x: 528, endPoint y: 424, distance: 332.2
click at [528, 424] on div "User ID Response 1184_204 1184_204 [EMAIL_ADDRESS][DOMAIN_NAME] [DOMAIN_NAME][E…" at bounding box center [709, 370] width 1019 height 116
copy div "1184_204 1184_204 [EMAIL_ADDRESS][DOMAIN_NAME] [DOMAIN_NAME][EMAIL_ADDRESS][DOM…"
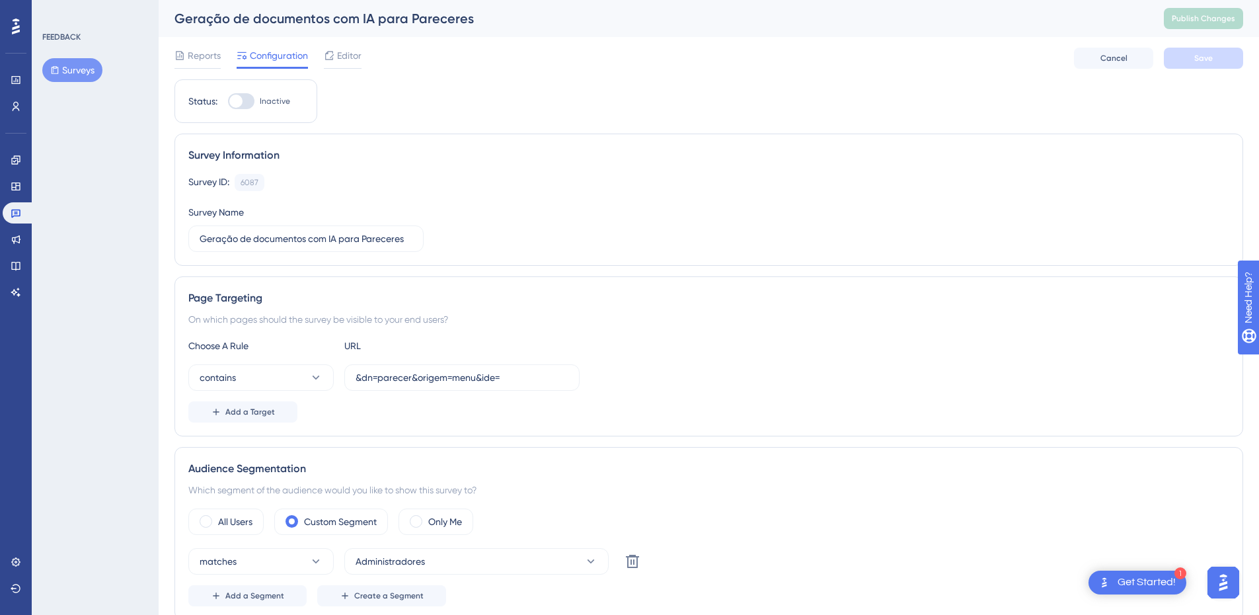
click at [73, 69] on button "Surveys" at bounding box center [72, 70] width 60 height 24
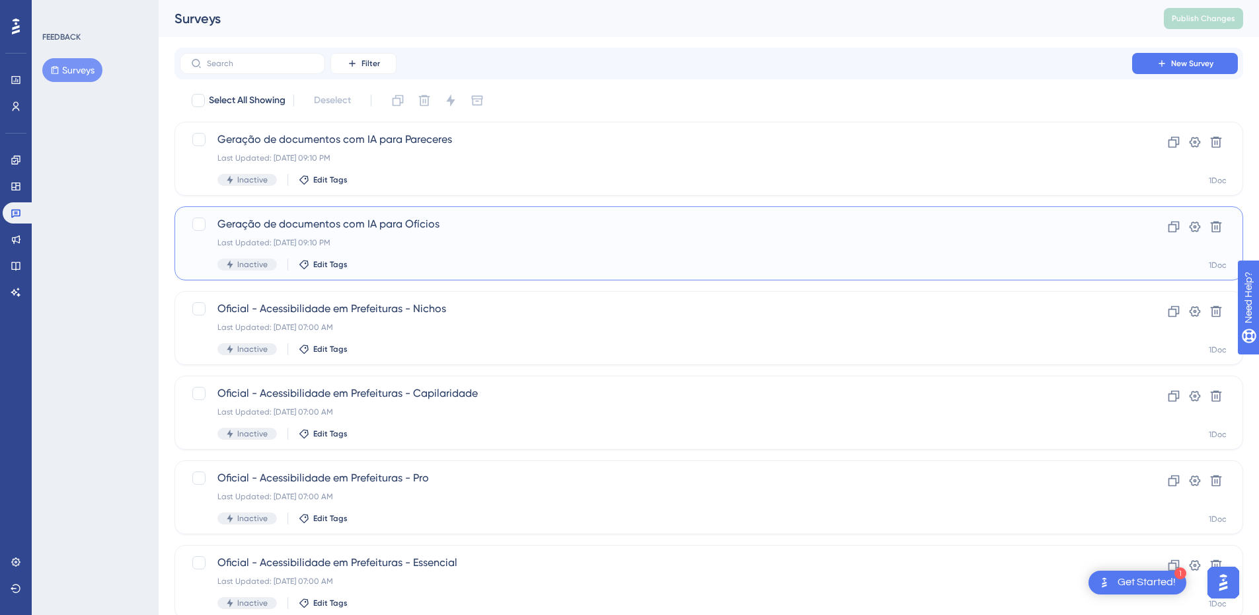
click at [393, 229] on span "Geração de documentos com IA para Ofícios" at bounding box center [655, 224] width 877 height 16
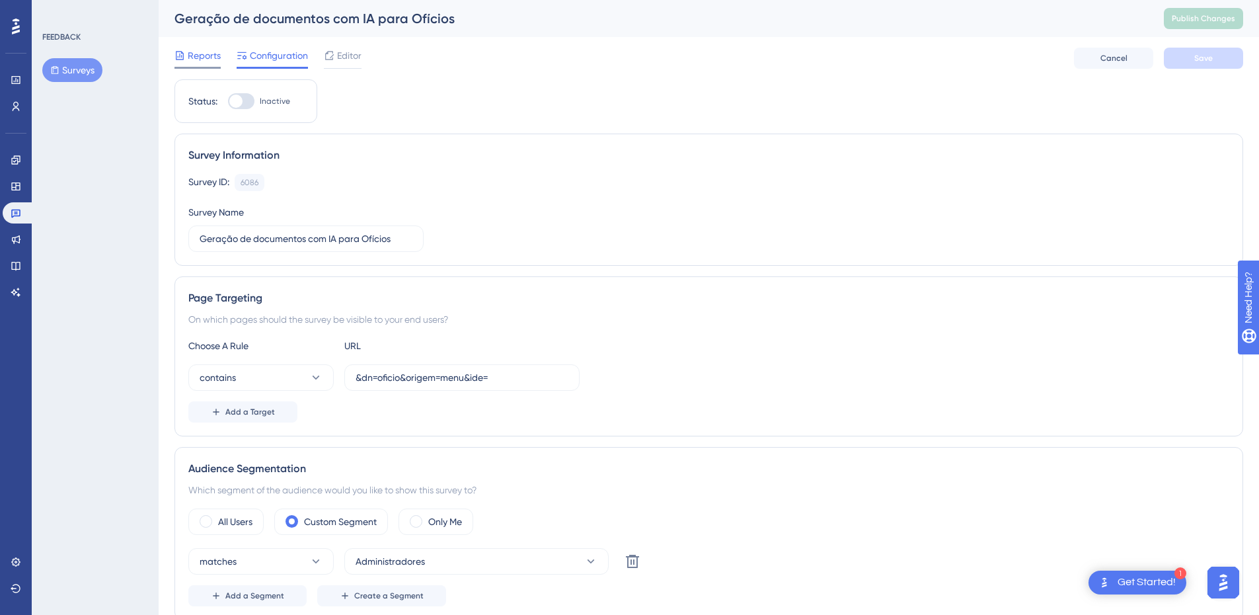
click at [203, 50] on span "Reports" at bounding box center [204, 56] width 33 height 16
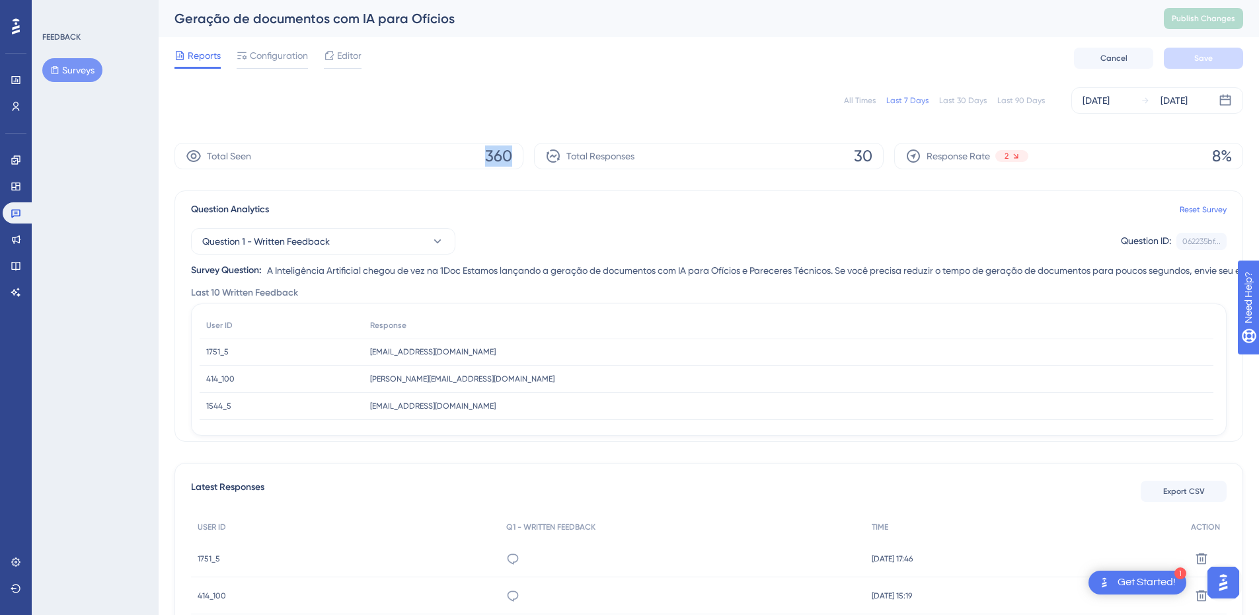
click at [564, 167] on div "Total Seen 360 Total Responses 30 Response Rate 2 8%" at bounding box center [709, 156] width 1069 height 26
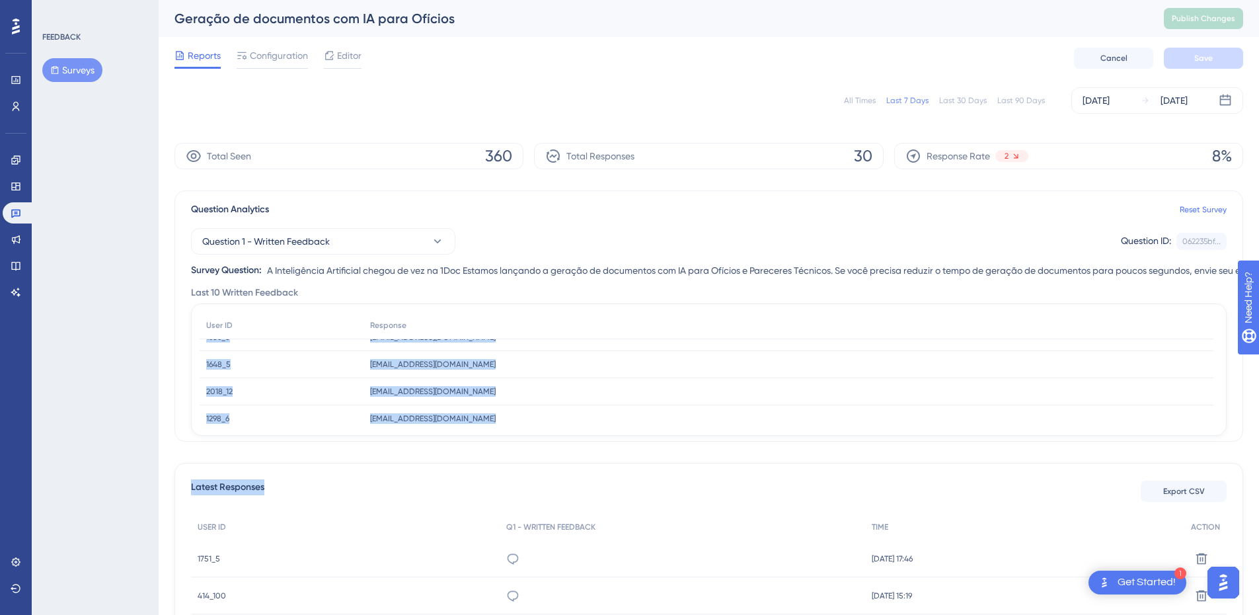
scroll to position [203, 0]
drag, startPoint x: 205, startPoint y: 347, endPoint x: 573, endPoint y: 410, distance: 373.5
click at [573, 410] on div "User ID Response 1751_5 1751_5 [EMAIL_ADDRESS][DOMAIN_NAME] [EMAIL_ADDRESS][DOM…" at bounding box center [709, 370] width 1019 height 116
copy div "1751_5 1751_5 [EMAIL_ADDRESS][DOMAIN_NAME] [EMAIL_ADDRESS][DOMAIN_NAME] 414_100…"
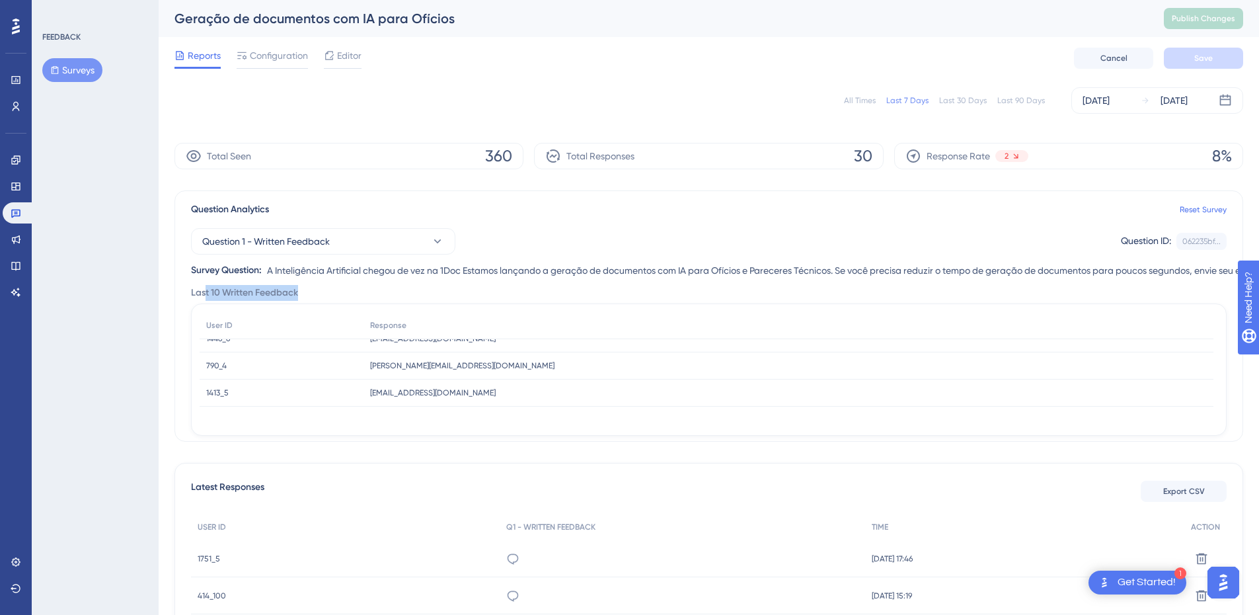
click at [366, 295] on div "Last 10 Written Feedback" at bounding box center [709, 293] width 1036 height 16
drag, startPoint x: 552, startPoint y: 154, endPoint x: 887, endPoint y: 152, distance: 335.2
click at [887, 152] on div "Total Seen 360 Total Responses 30 Response Rate 2 8%" at bounding box center [709, 156] width 1069 height 26
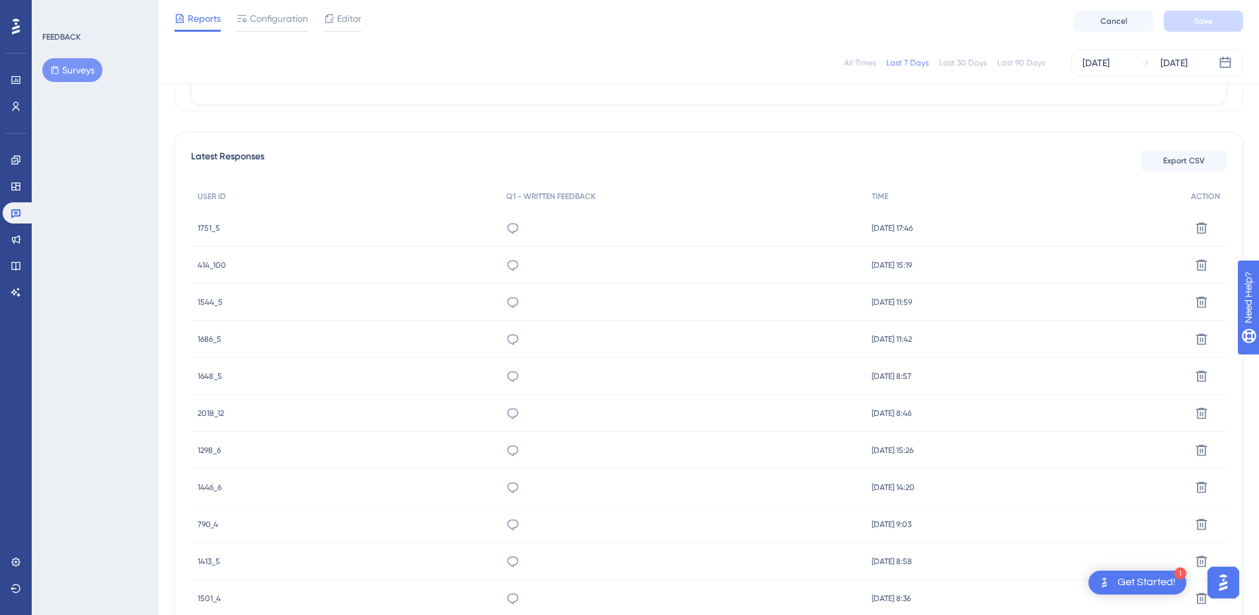
scroll to position [259, 0]
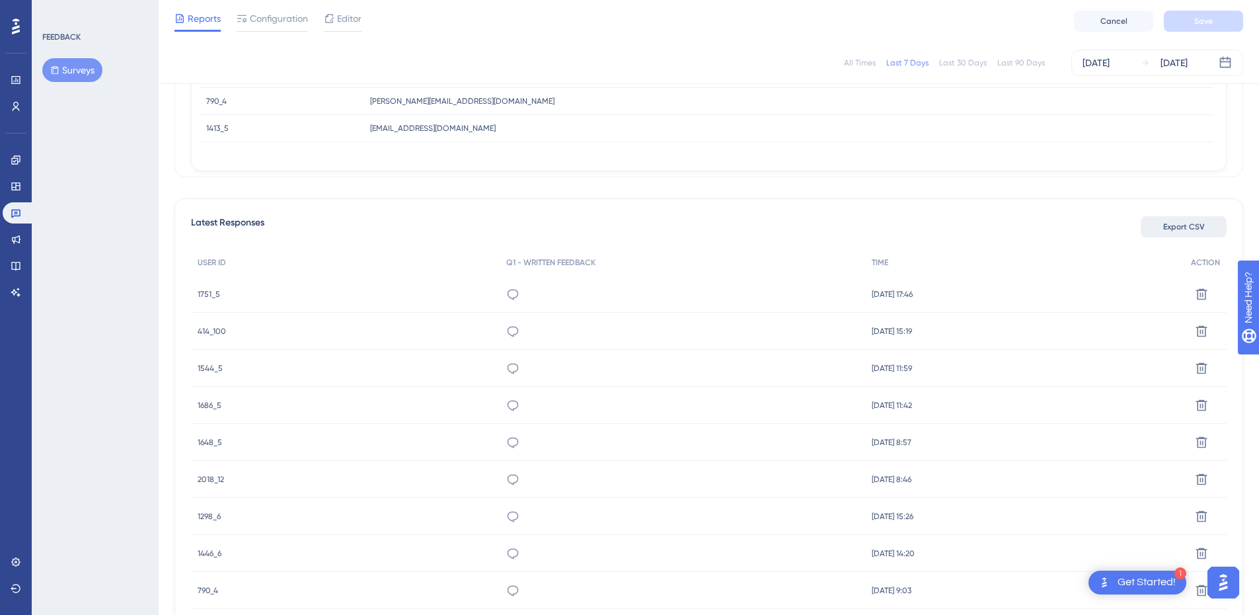
click at [1185, 231] on span "Export CSV" at bounding box center [1184, 226] width 42 height 11
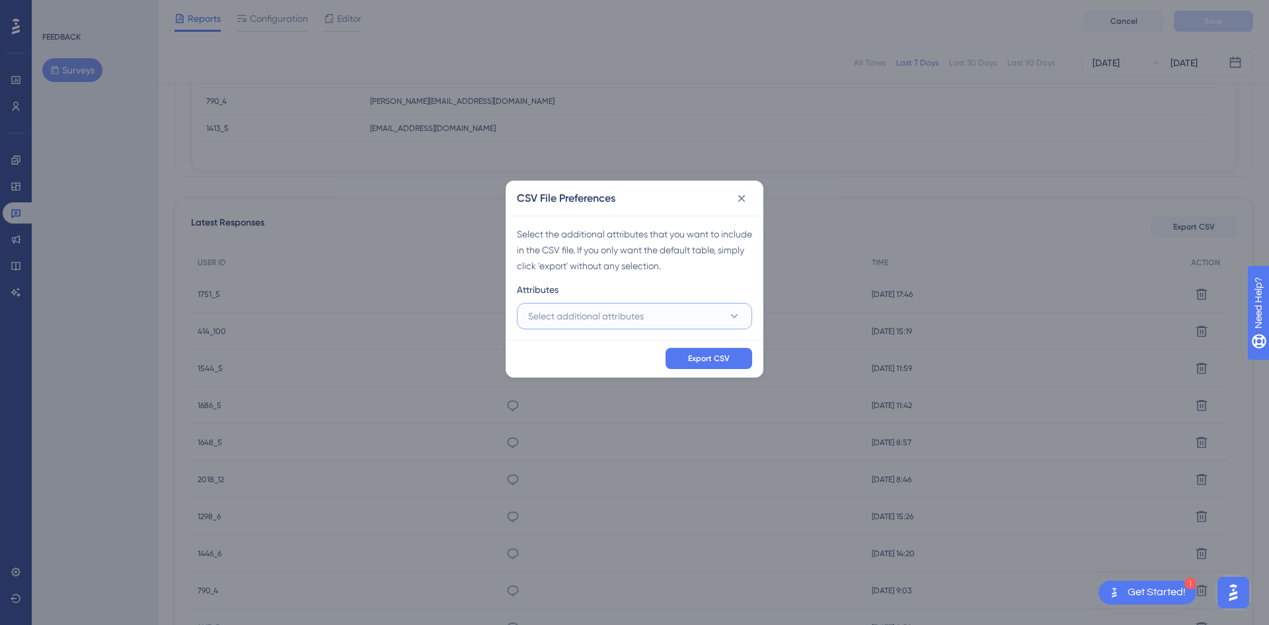
click at [578, 326] on button "Select additional attributes" at bounding box center [634, 316] width 235 height 26
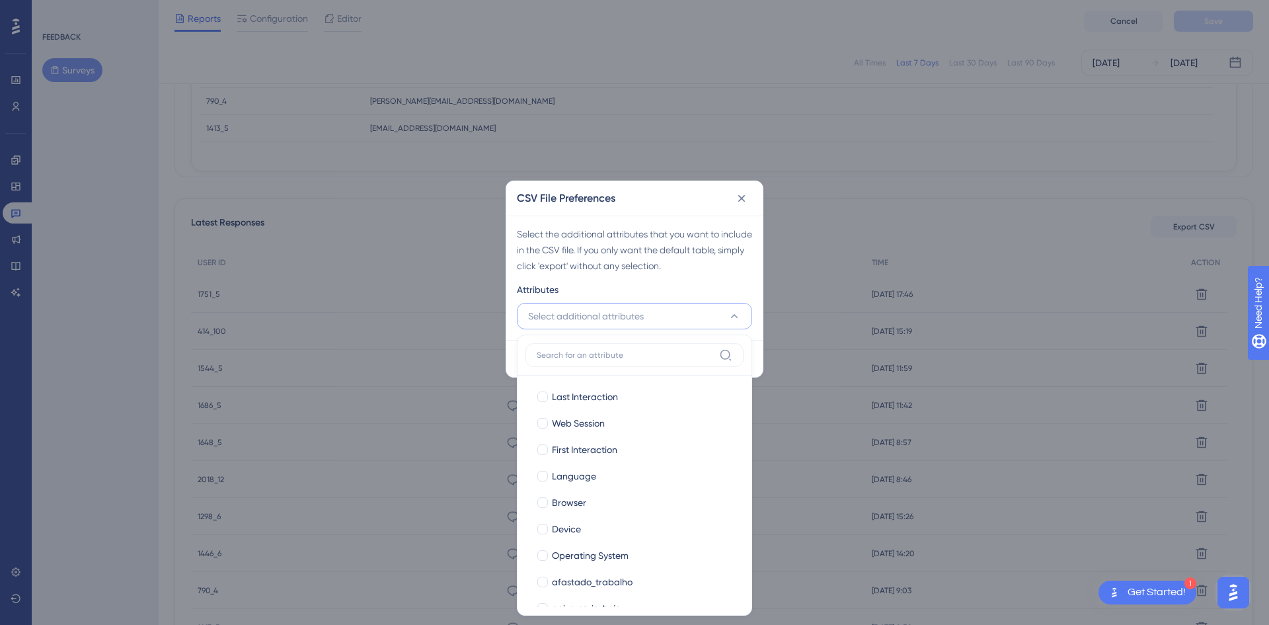
click at [602, 317] on span "Select additional attributes" at bounding box center [586, 316] width 116 height 16
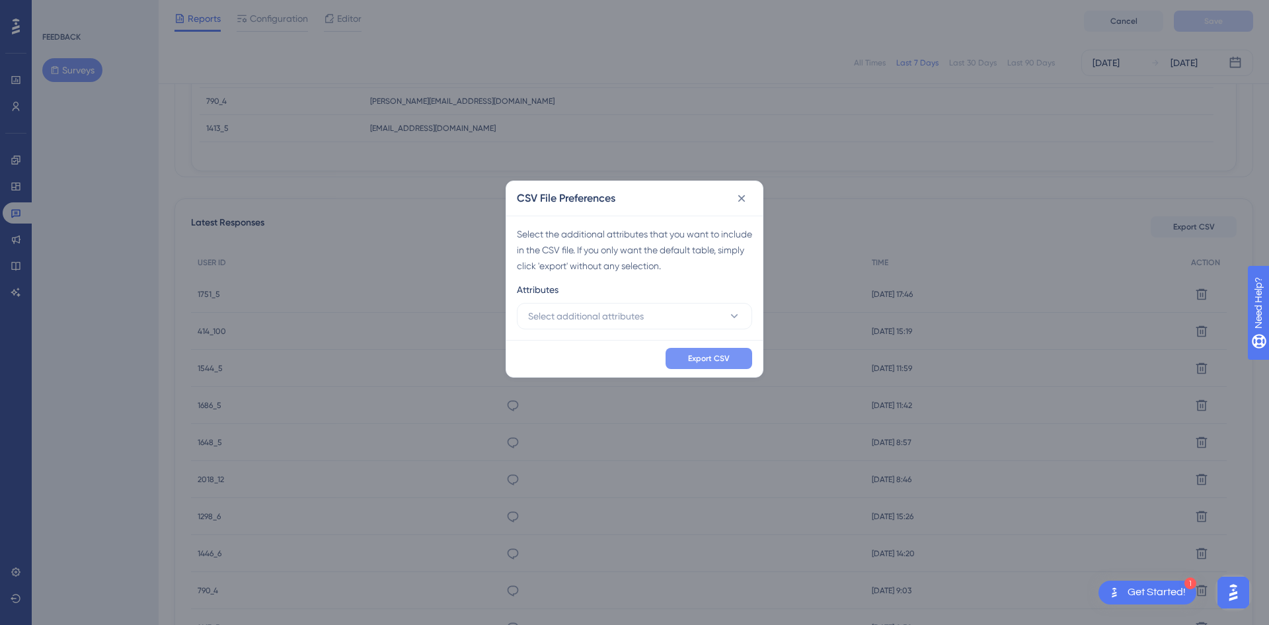
click at [697, 353] on span "Export CSV" at bounding box center [709, 358] width 42 height 11
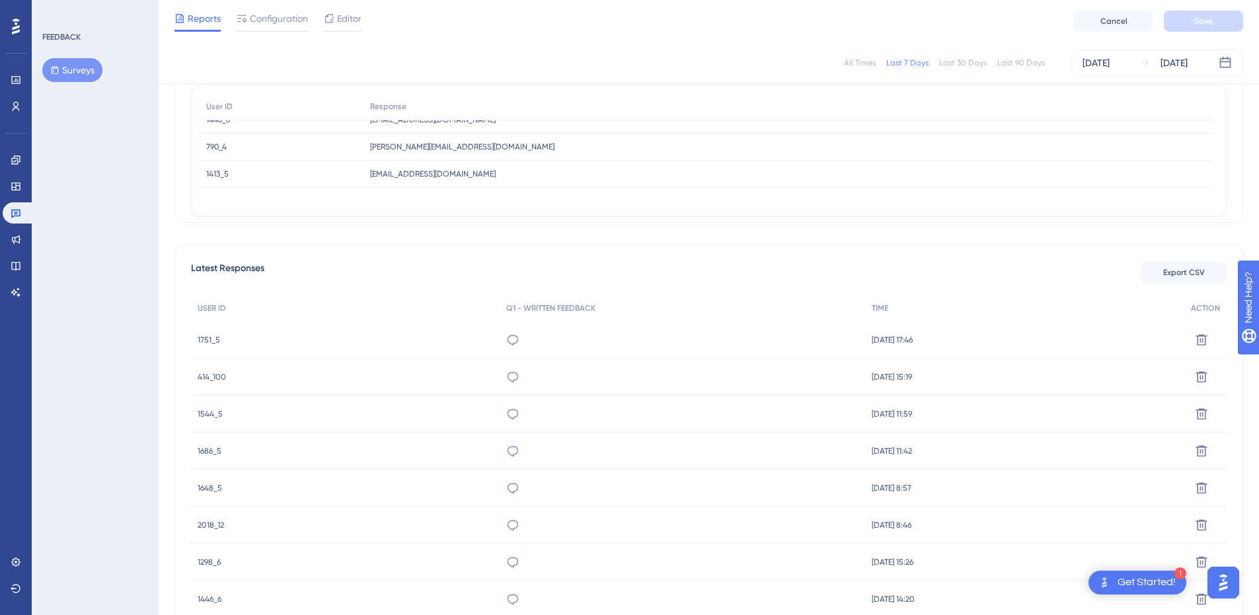
scroll to position [127, 0]
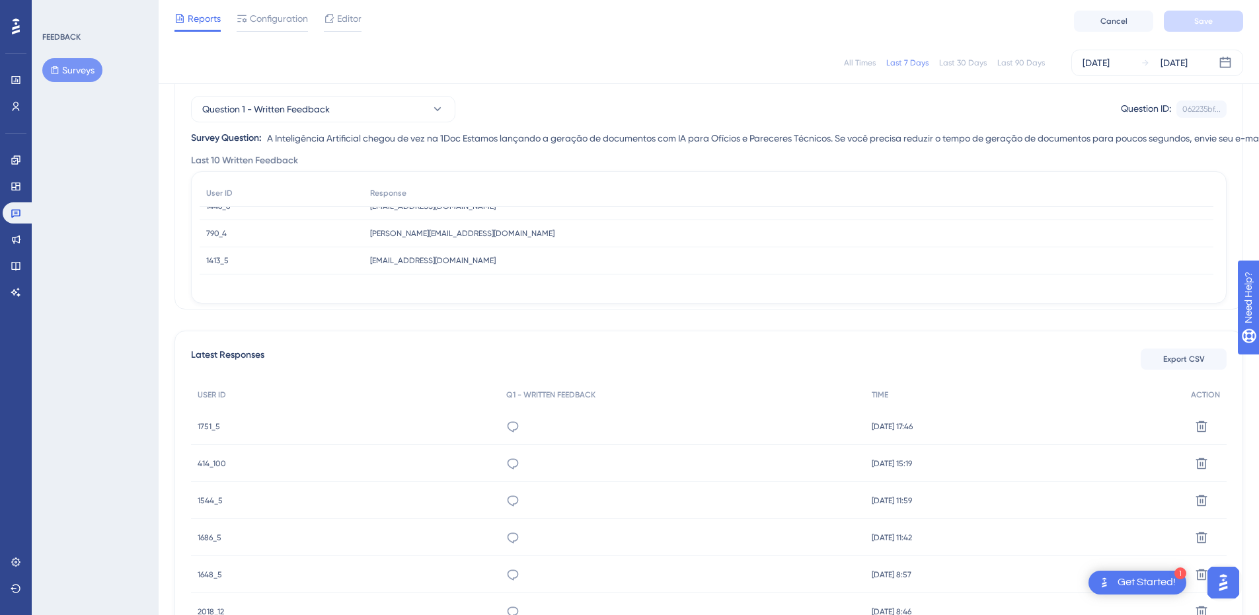
click at [76, 64] on button "Surveys" at bounding box center [72, 70] width 60 height 24
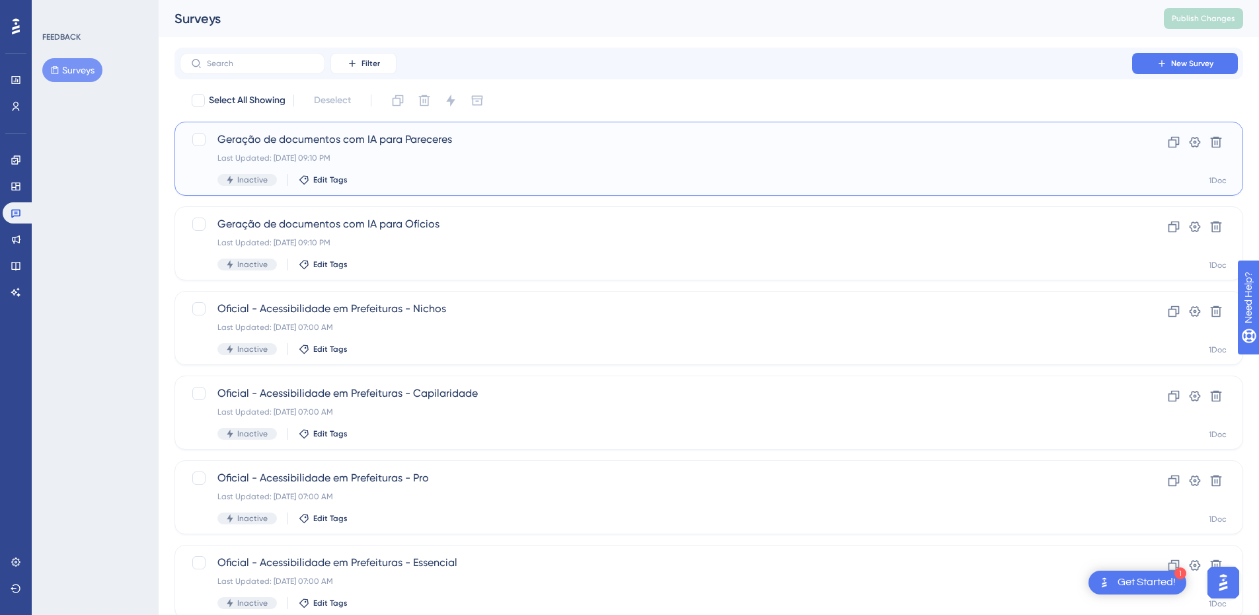
click at [338, 145] on span "Geração de documentos com IA para Pareceres" at bounding box center [655, 140] width 877 height 16
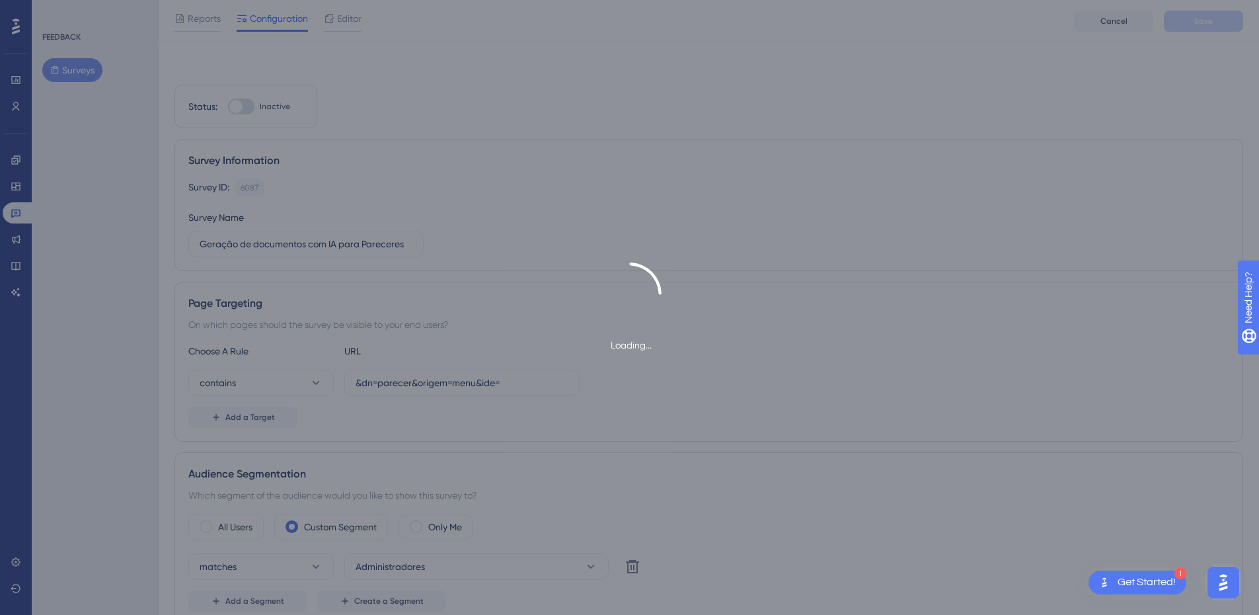
scroll to position [529, 0]
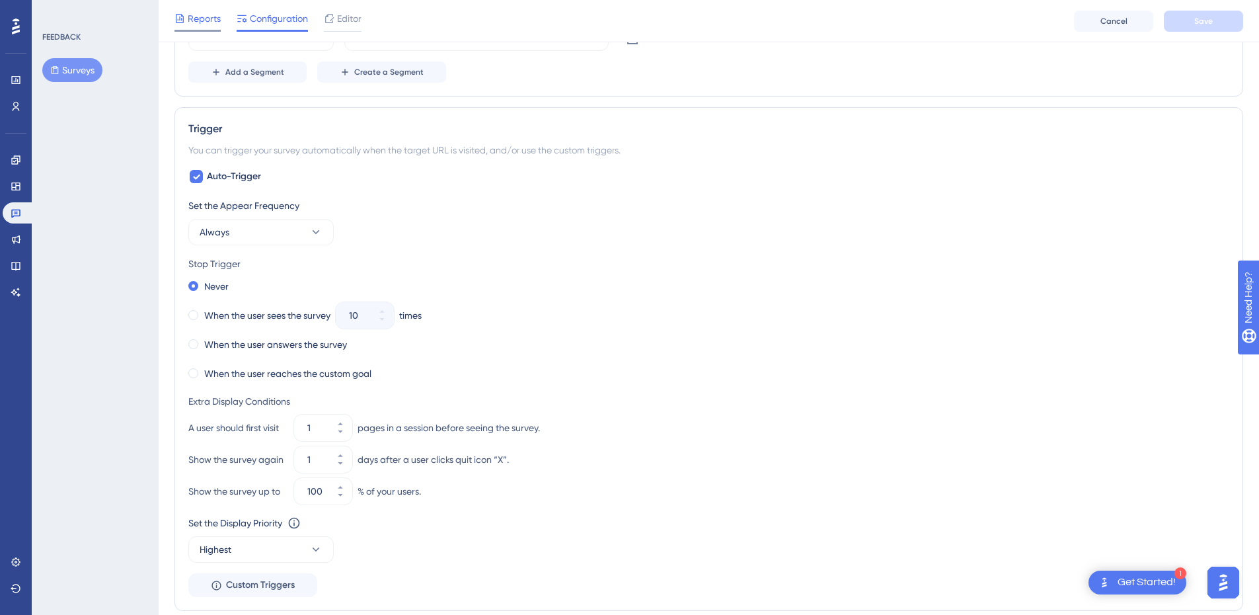
click at [212, 14] on span "Reports" at bounding box center [204, 19] width 33 height 16
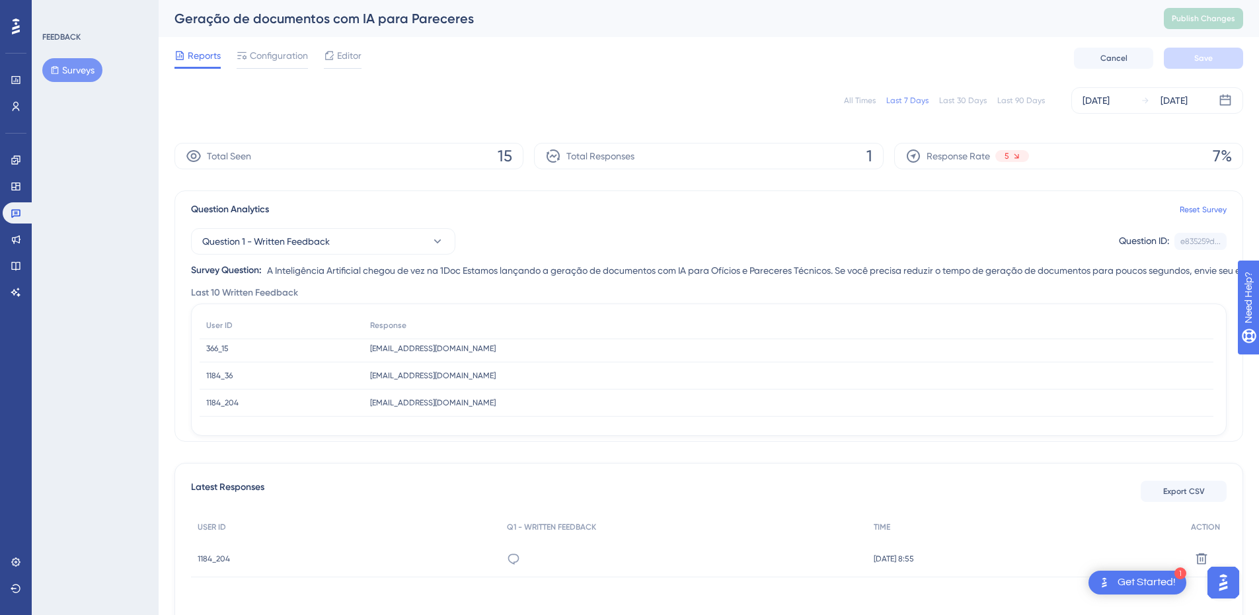
scroll to position [38, 0]
click at [1183, 492] on span "Export CSV" at bounding box center [1184, 491] width 42 height 11
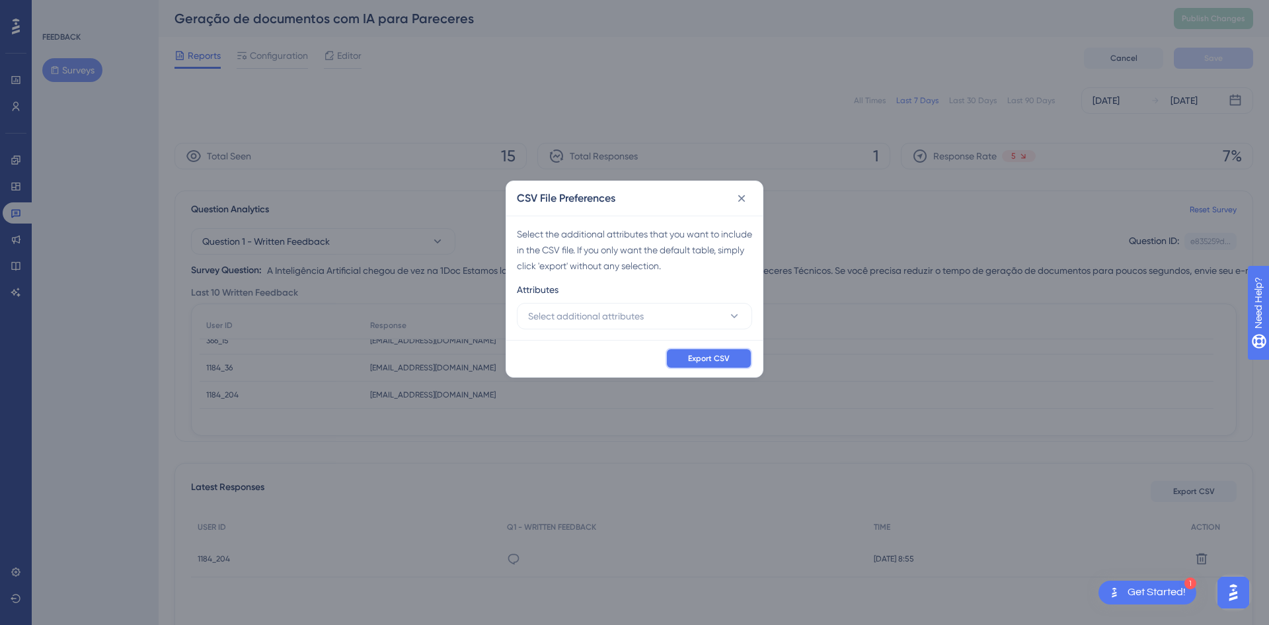
click at [729, 356] on span "Export CSV" at bounding box center [709, 358] width 42 height 11
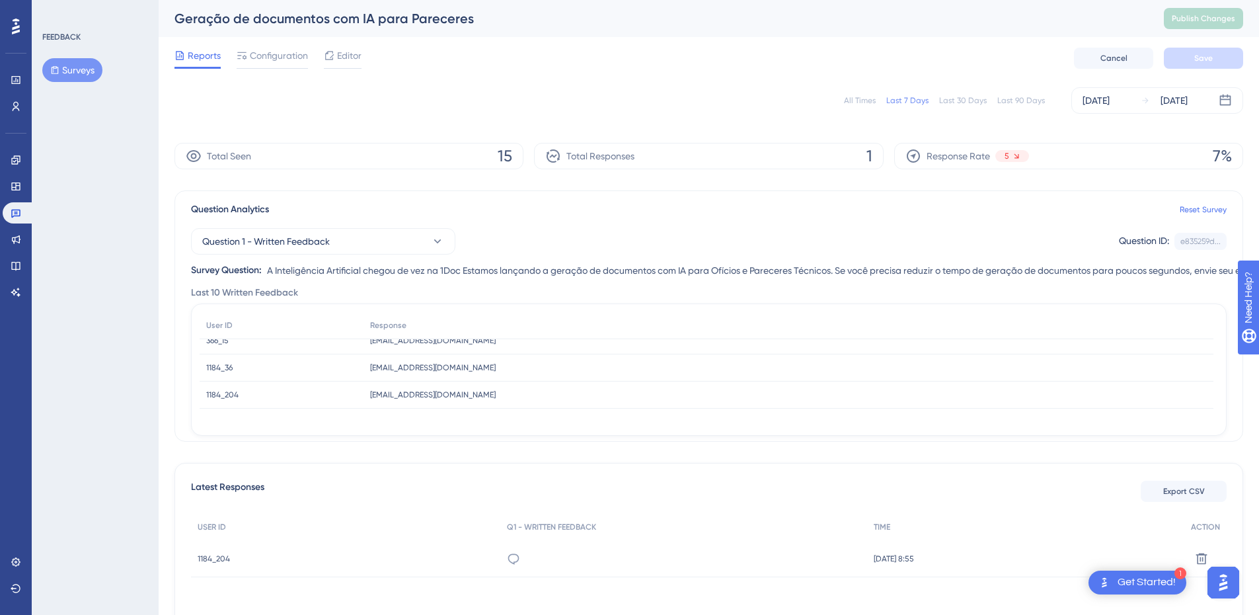
click at [193, 54] on span "Reports" at bounding box center [204, 56] width 33 height 16
click at [86, 69] on button "Surveys" at bounding box center [72, 70] width 60 height 24
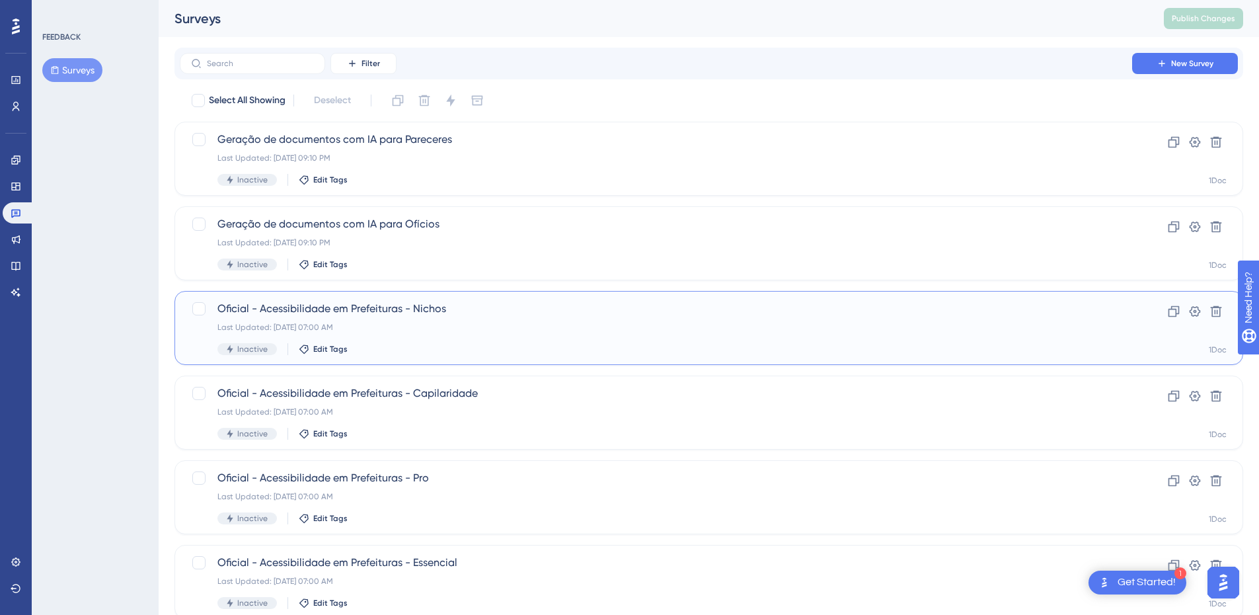
click at [474, 327] on div "Last Updated: [DATE] 07:00 AM" at bounding box center [655, 327] width 877 height 11
click at [504, 249] on div "Geração de documentos com IA para Ofícios Last Updated: [DATE] 09:10 PM Inactiv…" at bounding box center [655, 243] width 877 height 54
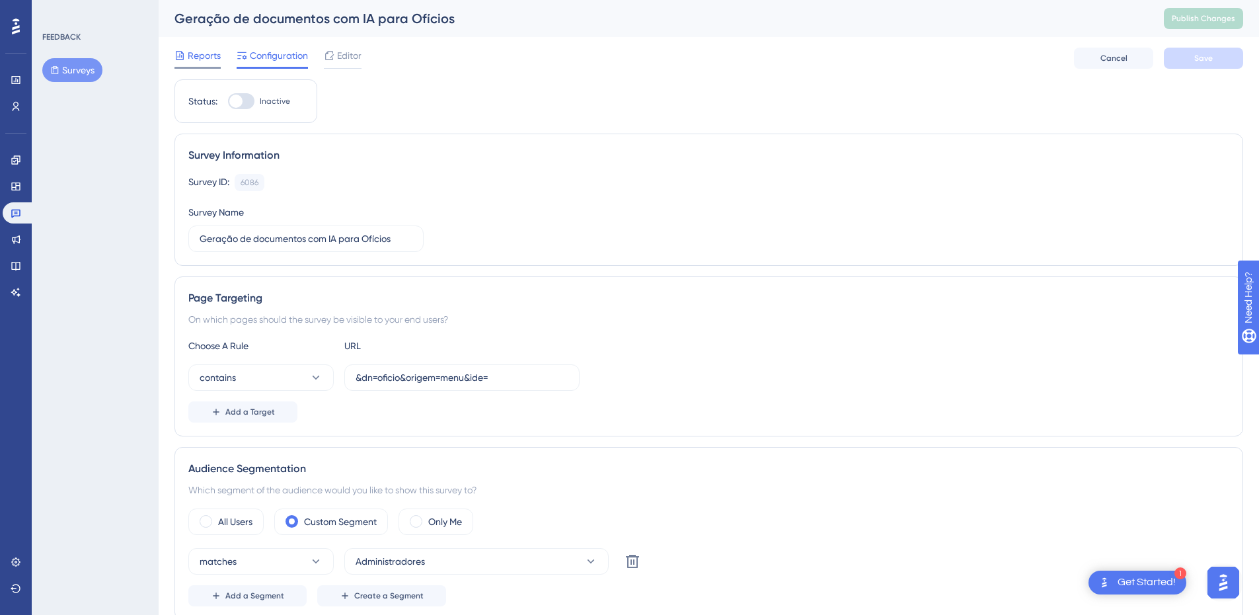
click at [196, 65] on div "Reports" at bounding box center [198, 58] width 46 height 21
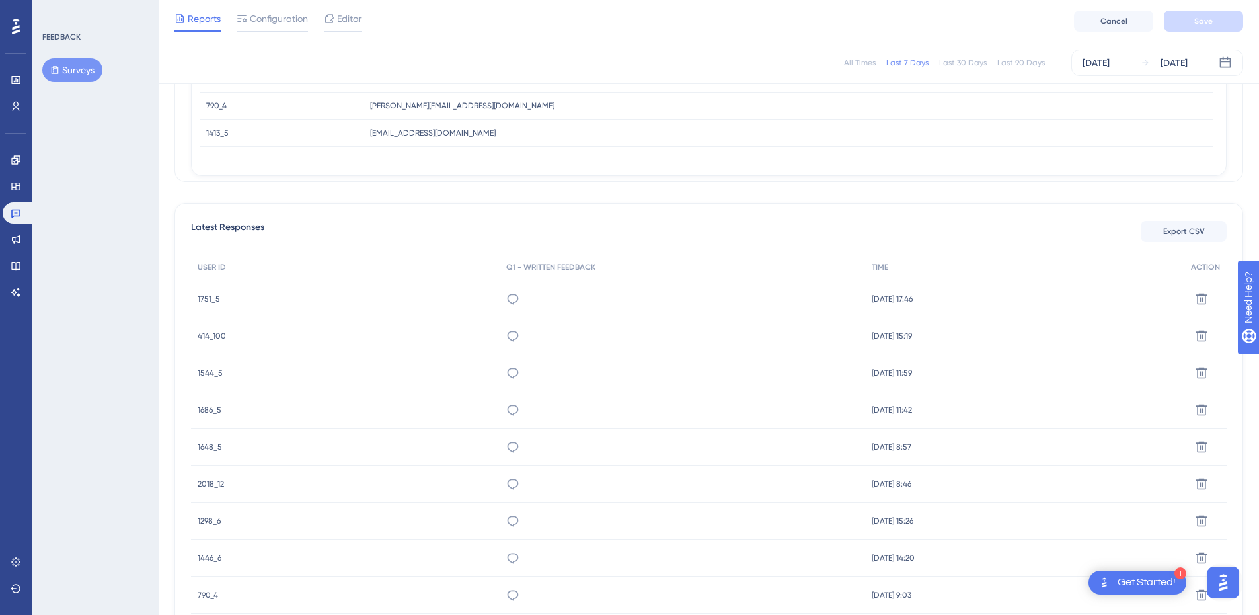
scroll to position [331, 0]
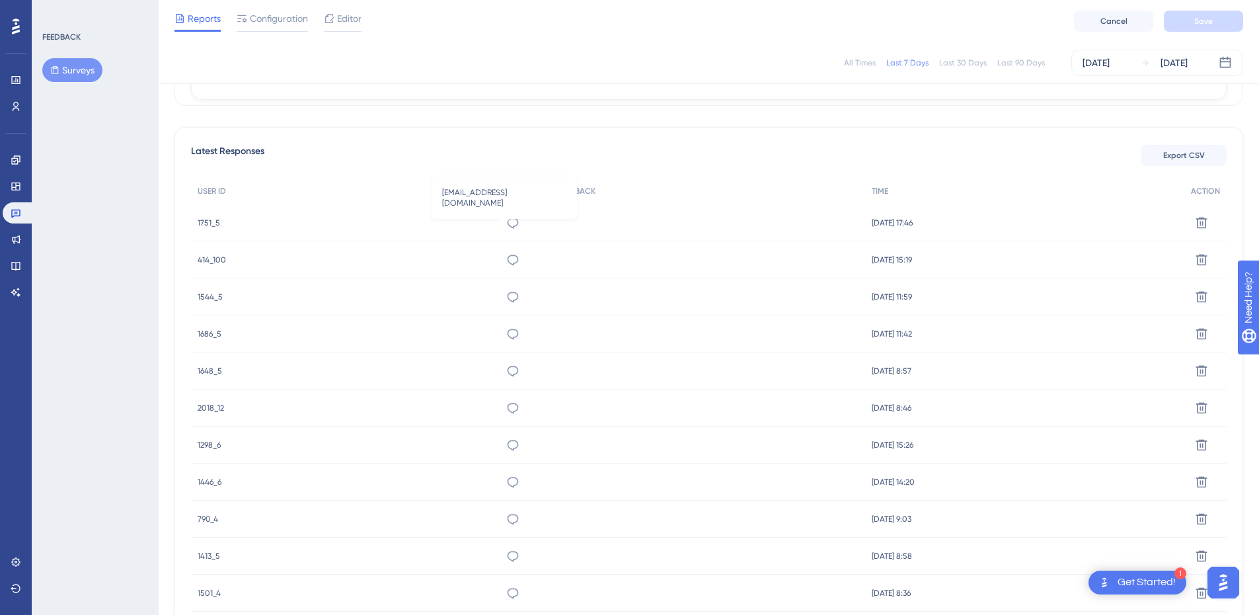
drag, startPoint x: 500, startPoint y: 226, endPoint x: 660, endPoint y: 276, distance: 167.5
click at [506, 226] on icon at bounding box center [512, 222] width 13 height 13
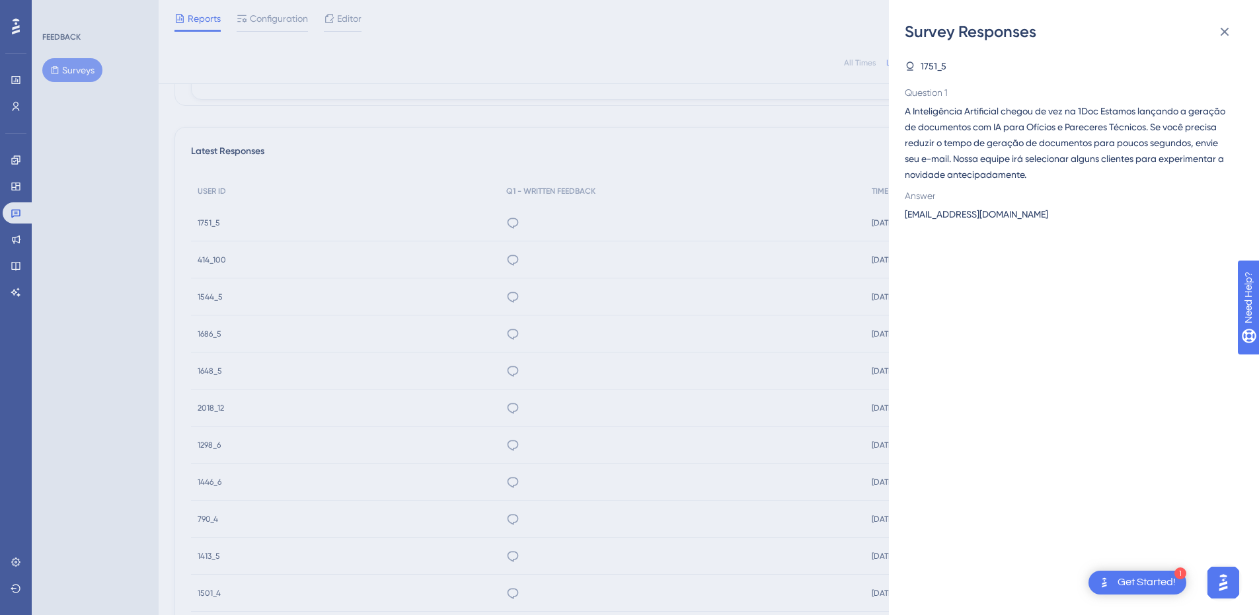
click at [505, 258] on div "Survey Responses 1751_5 Question 1 A Inteligência Artificial chegou de vez na 1…" at bounding box center [629, 307] width 1259 height 615
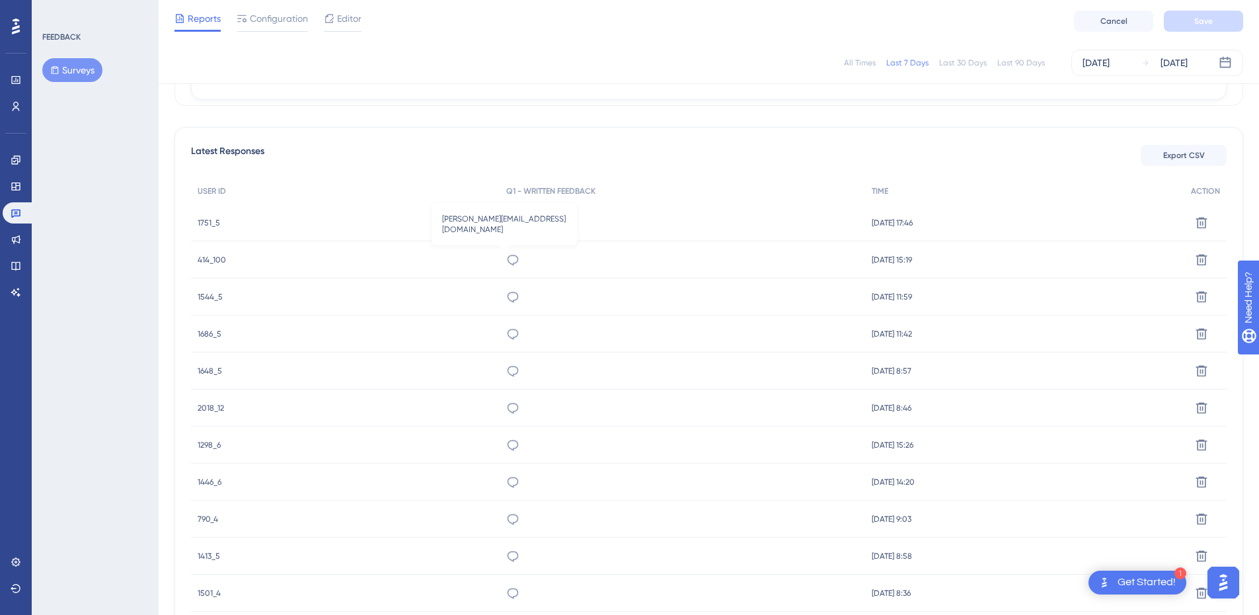
click at [506, 260] on icon at bounding box center [512, 259] width 13 height 13
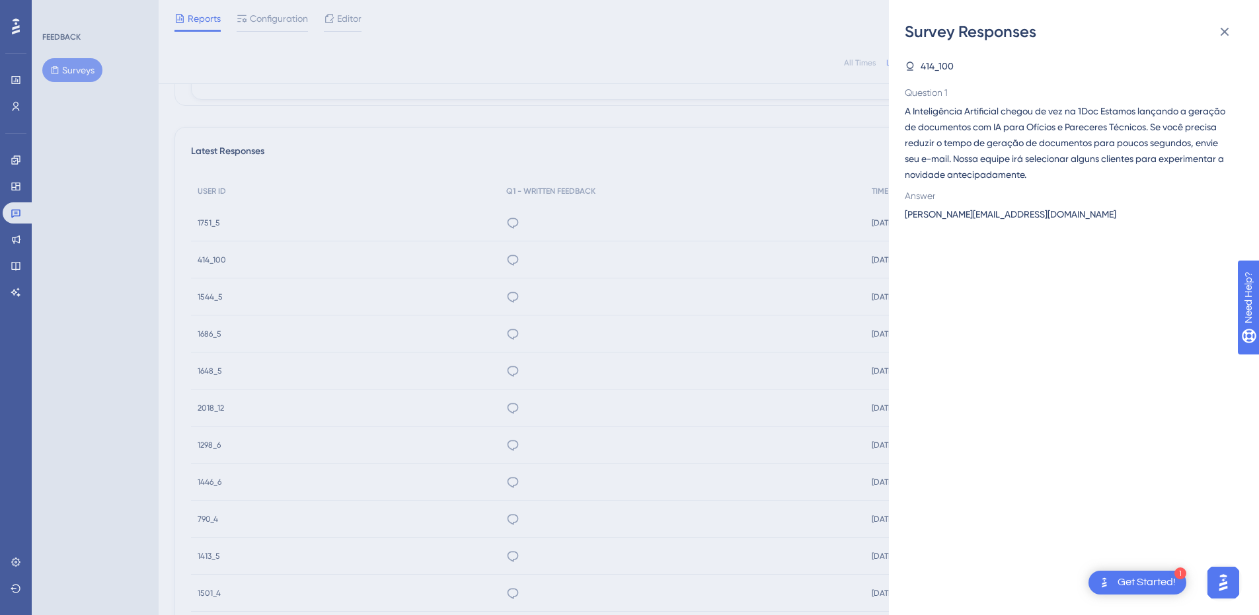
drag, startPoint x: 1031, startPoint y: 173, endPoint x: 871, endPoint y: 79, distance: 185.5
click at [871, 79] on div "Survey Responses 414_100 Question 1 A Inteligência Artificial chegou de vez na …" at bounding box center [629, 307] width 1259 height 615
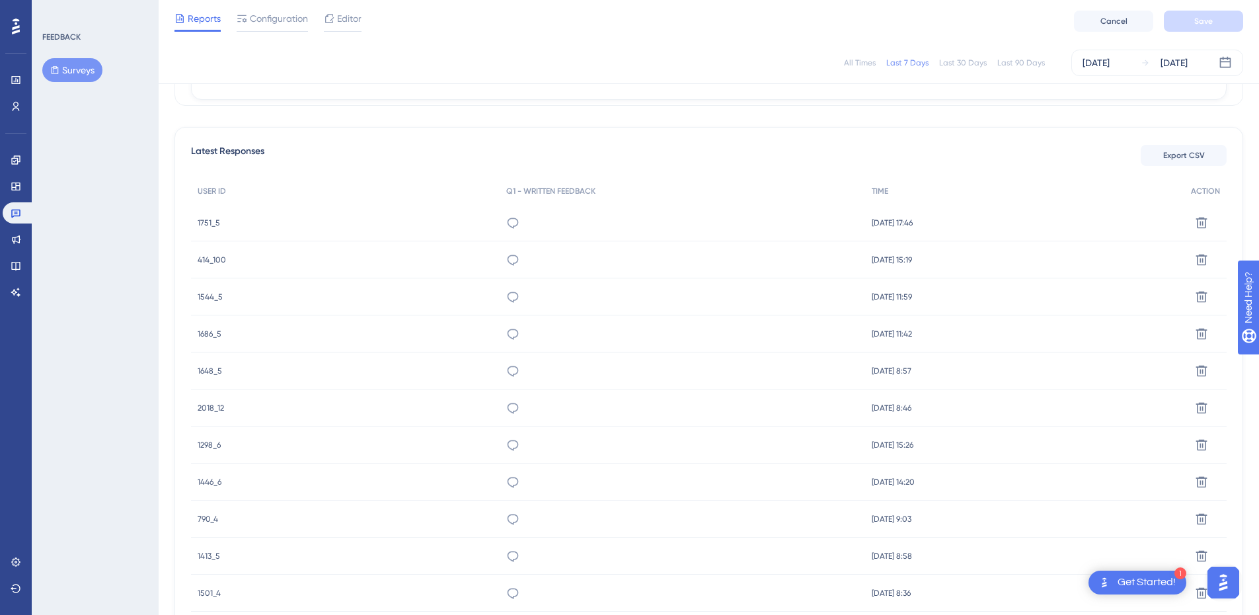
click at [1011, 136] on div "Latest Responses Export CSV USER ID Q1 - WRITTEN FEEDBACK TIME ACTION 1751_5 17…" at bounding box center [709, 565] width 1069 height 877
click at [510, 294] on icon at bounding box center [512, 296] width 13 height 13
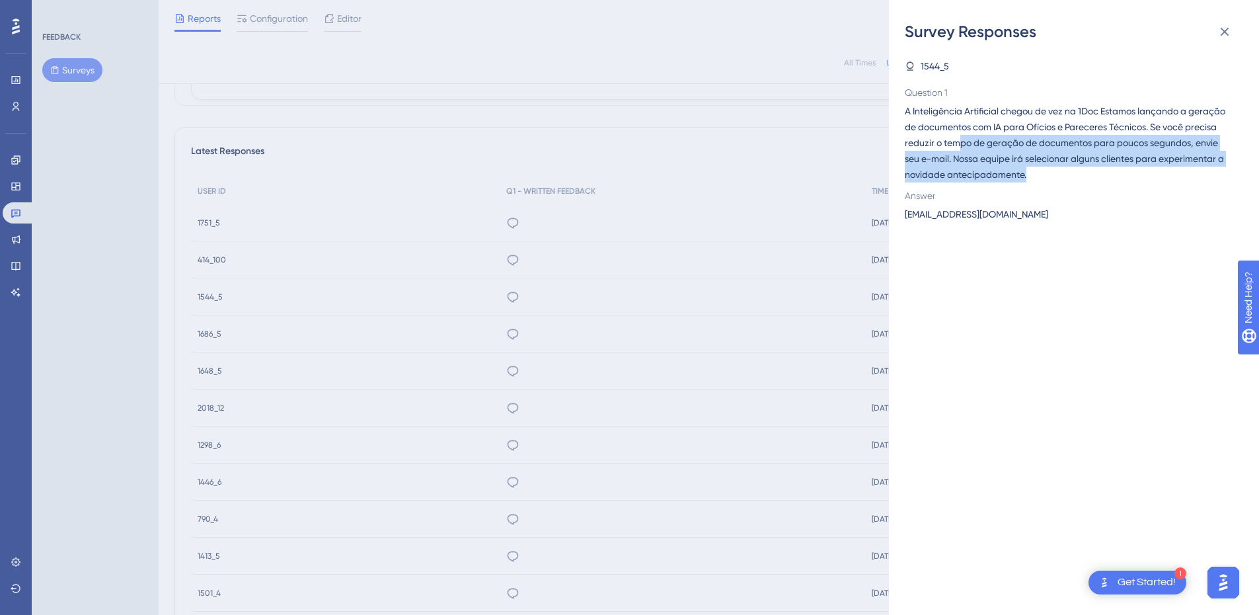
drag, startPoint x: 1025, startPoint y: 175, endPoint x: 955, endPoint y: 139, distance: 79.2
click at [955, 139] on span "A Inteligência Artificial chegou de vez na 1Doc Estamos lançando a geração de d…" at bounding box center [1069, 142] width 328 height 79
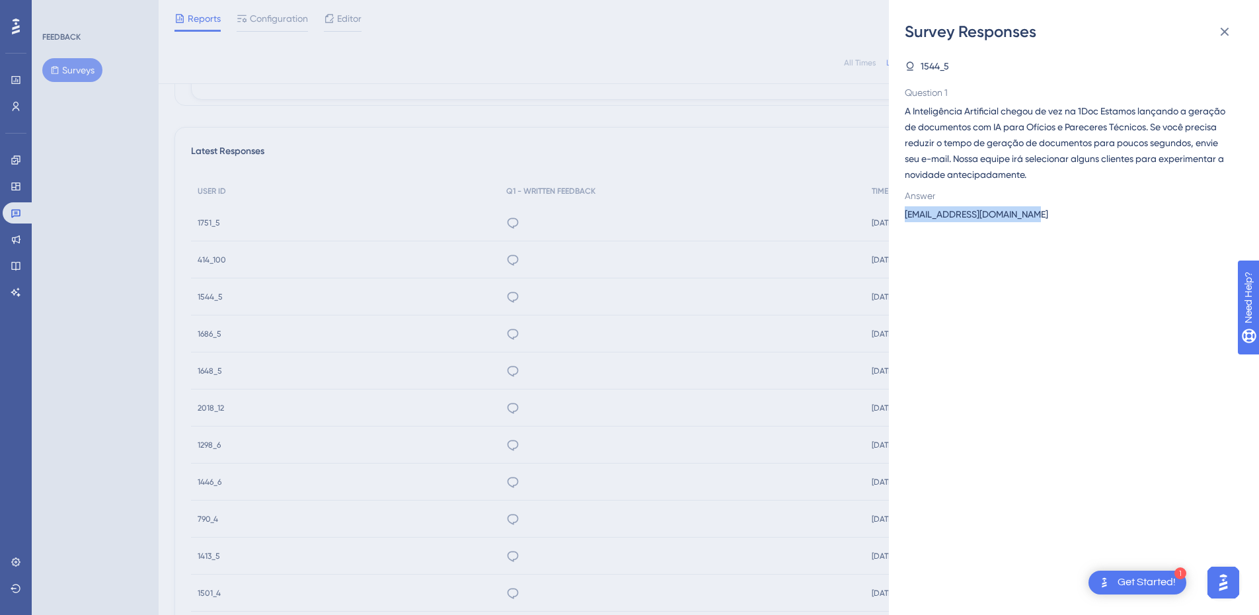
drag, startPoint x: 1046, startPoint y: 210, endPoint x: 904, endPoint y: 215, distance: 142.2
click at [904, 215] on div "Survey Responses 1544_5 Question 1 A Inteligência Artificial chegou de vez na 1…" at bounding box center [1074, 307] width 370 height 615
drag, startPoint x: 939, startPoint y: 67, endPoint x: 918, endPoint y: 62, distance: 21.0
click at [918, 62] on div "1544_5" at bounding box center [1069, 66] width 328 height 16
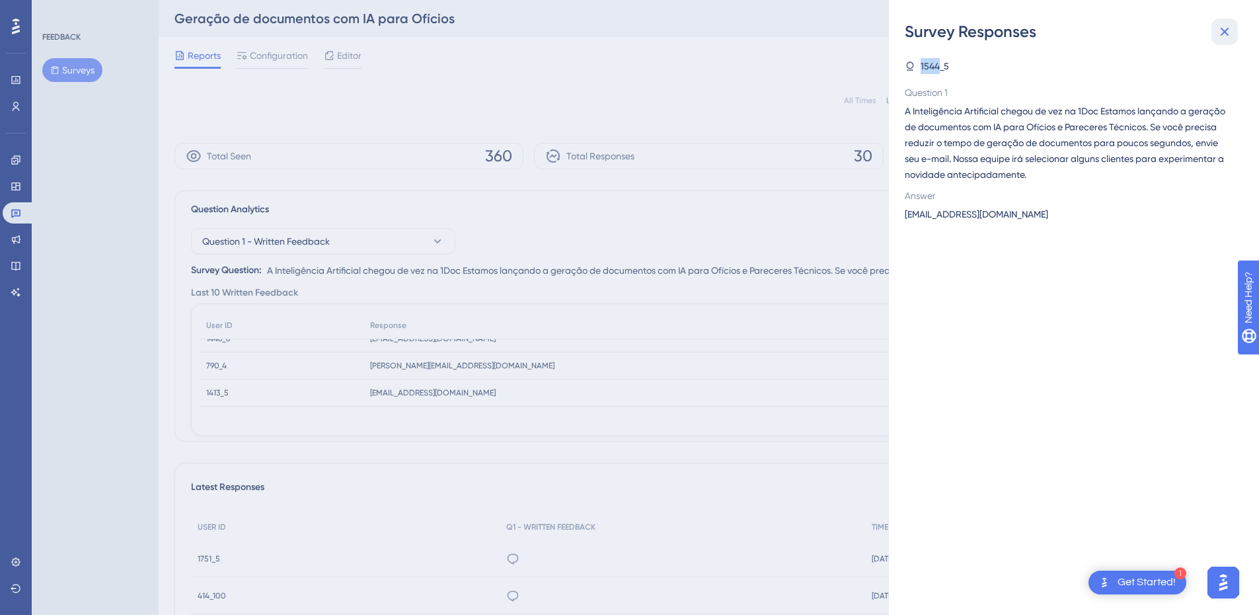
click at [1229, 28] on icon at bounding box center [1225, 32] width 9 height 9
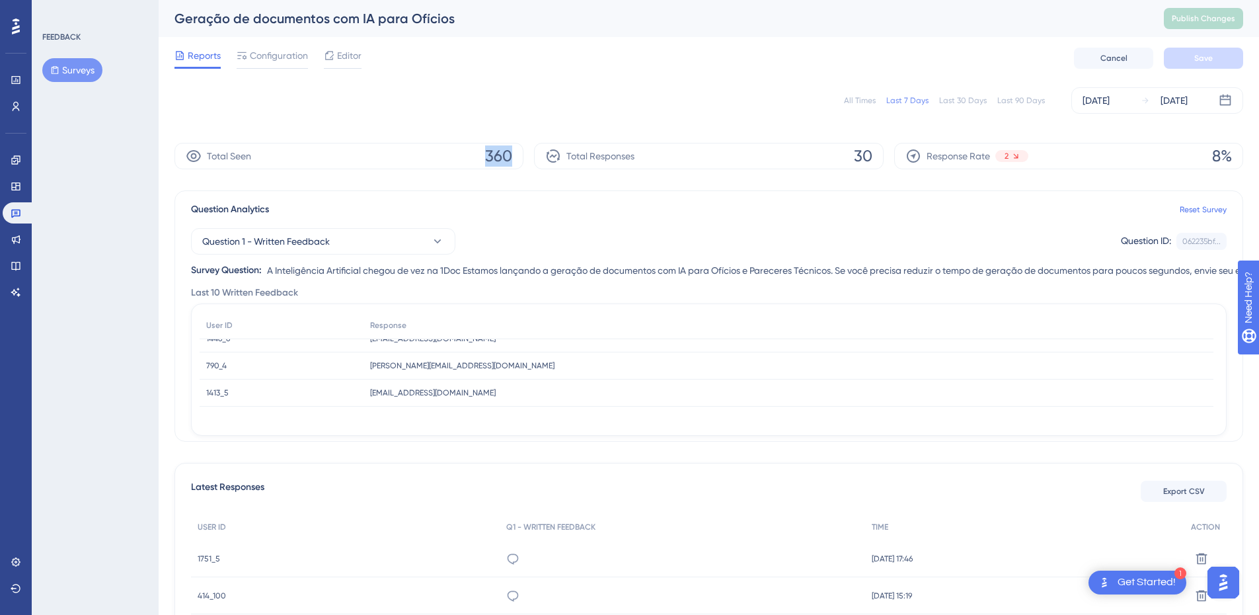
drag, startPoint x: 475, startPoint y: 157, endPoint x: 543, endPoint y: 157, distance: 68.1
click at [543, 157] on div "Total Seen 360 Total Responses 30 Response Rate 2 8%" at bounding box center [709, 156] width 1069 height 26
drag, startPoint x: 882, startPoint y: 159, endPoint x: 894, endPoint y: 161, distance: 12.6
click at [894, 161] on div "Total Seen 360 Total Responses 30 Response Rate 2 8%" at bounding box center [709, 156] width 1069 height 26
click at [510, 12] on div "Geração de documentos com IA para Ofícios" at bounding box center [653, 18] width 957 height 19
